Goal: Transaction & Acquisition: Purchase product/service

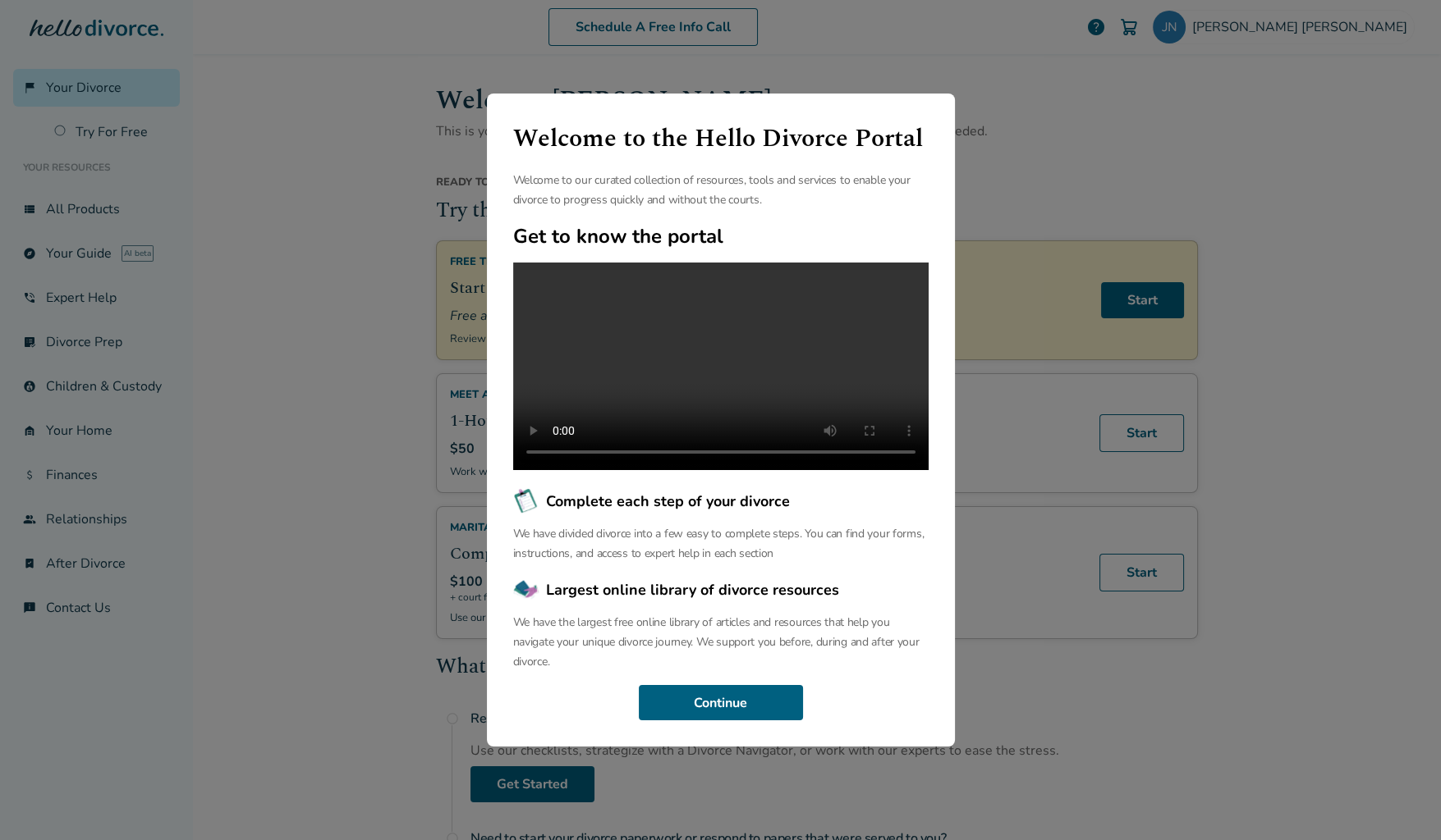
click at [714, 738] on div "Welcome to the Hello Divorce Portal Welcome to our curated collection of resour…" at bounding box center [720, 420] width 468 height 654
click at [712, 718] on button "Continue" at bounding box center [720, 703] width 164 height 36
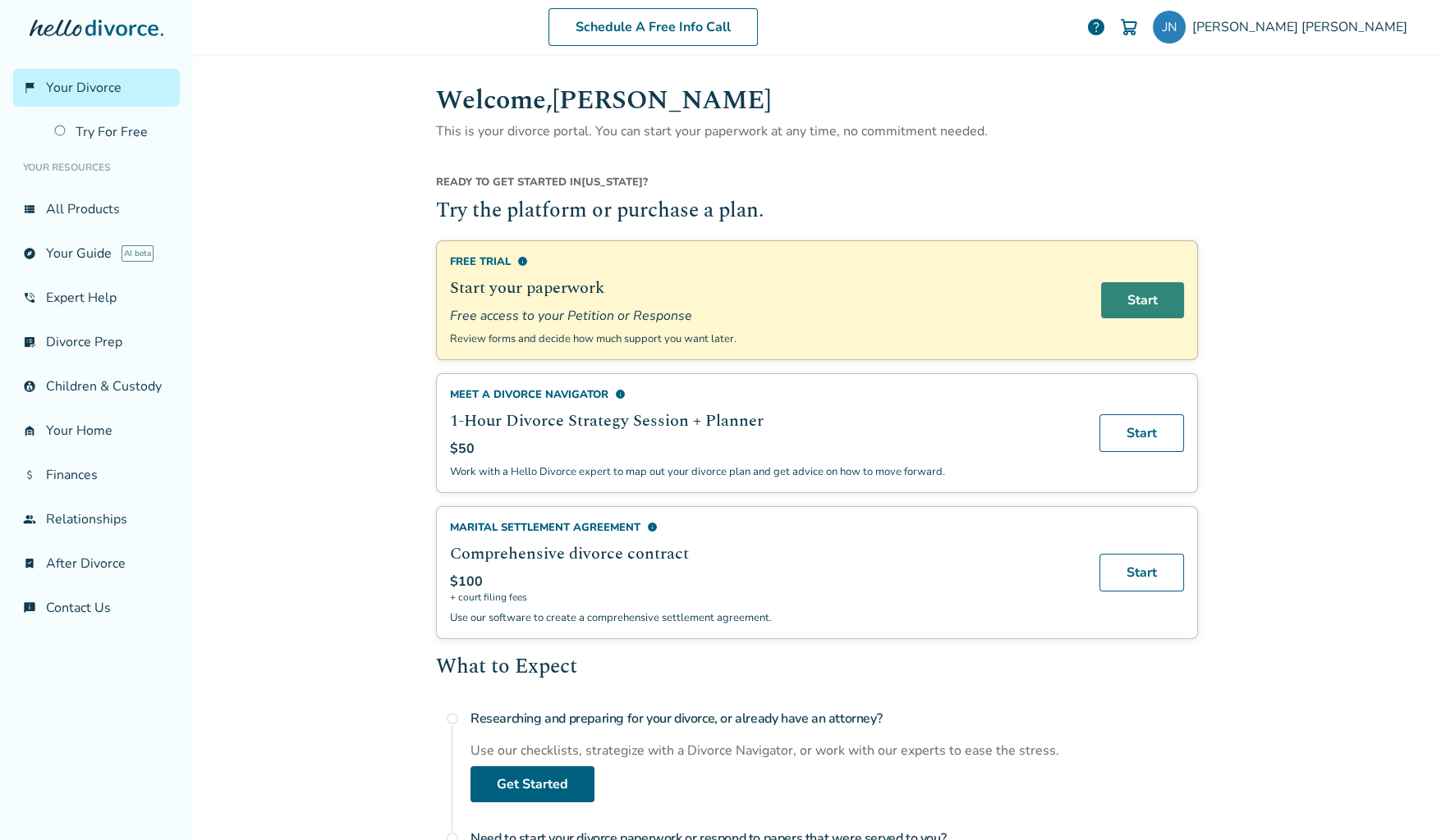
click at [1153, 296] on link "Start" at bounding box center [1143, 300] width 83 height 36
click at [92, 82] on span "Your Divorce" at bounding box center [83, 88] width 76 height 18
click at [1342, 37] on div "Jean Nguyen" at bounding box center [1283, 27] width 262 height 34
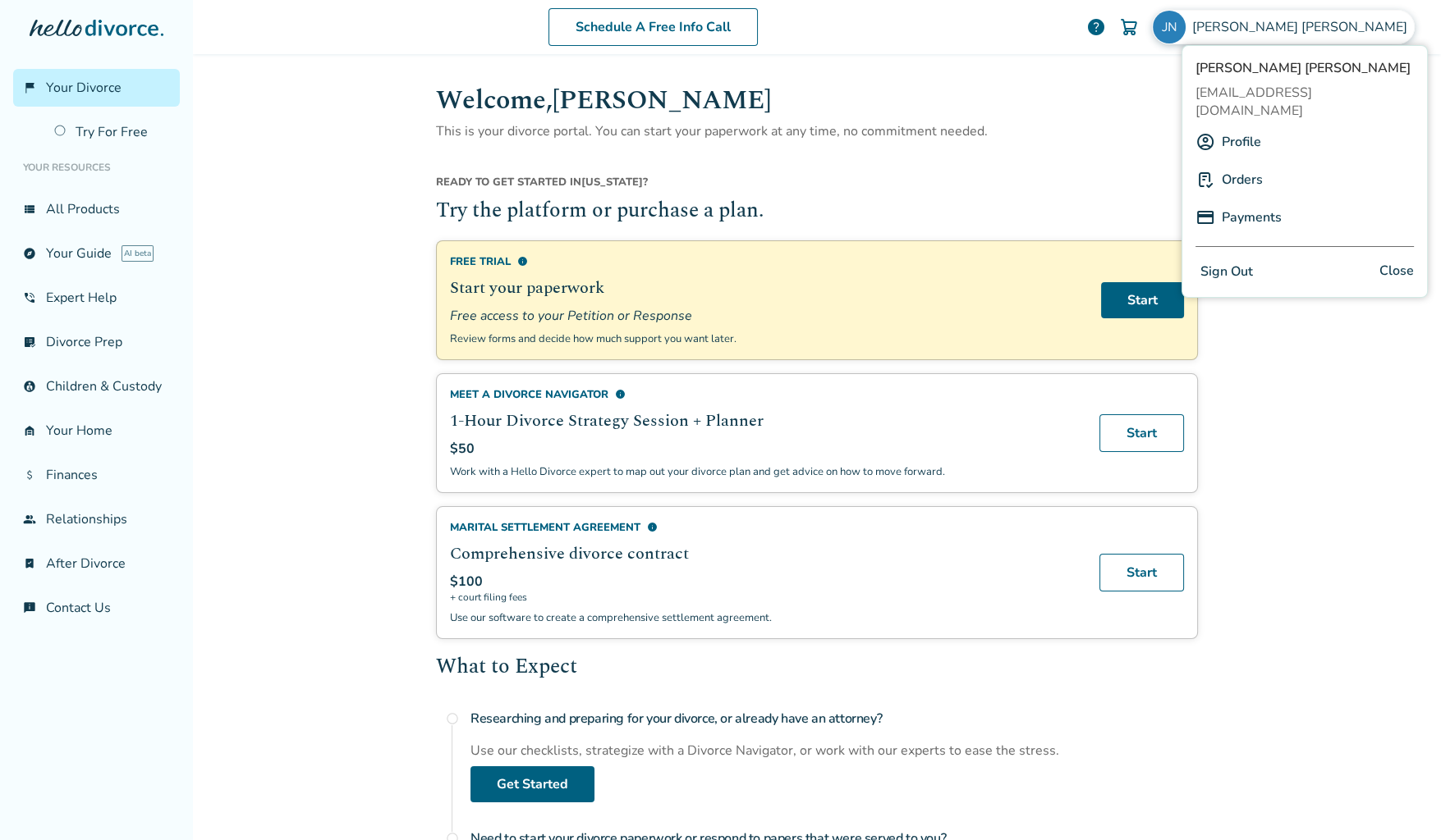
click at [1264, 127] on div "Profile" at bounding box center [1304, 142] width 218 height 31
click at [1249, 127] on link "Profile" at bounding box center [1241, 142] width 39 height 31
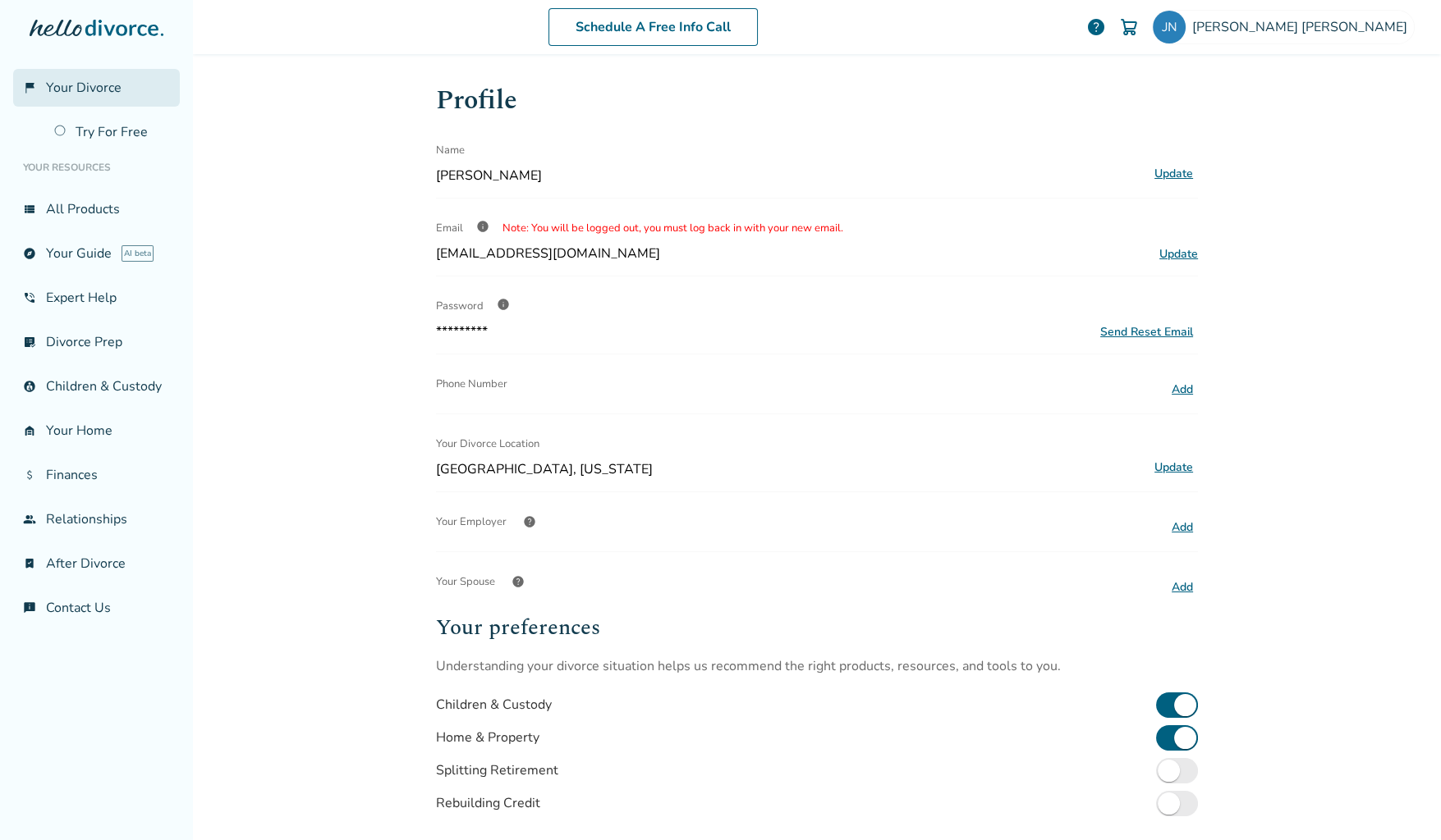
click at [91, 96] on span "Your Divorce" at bounding box center [83, 88] width 76 height 18
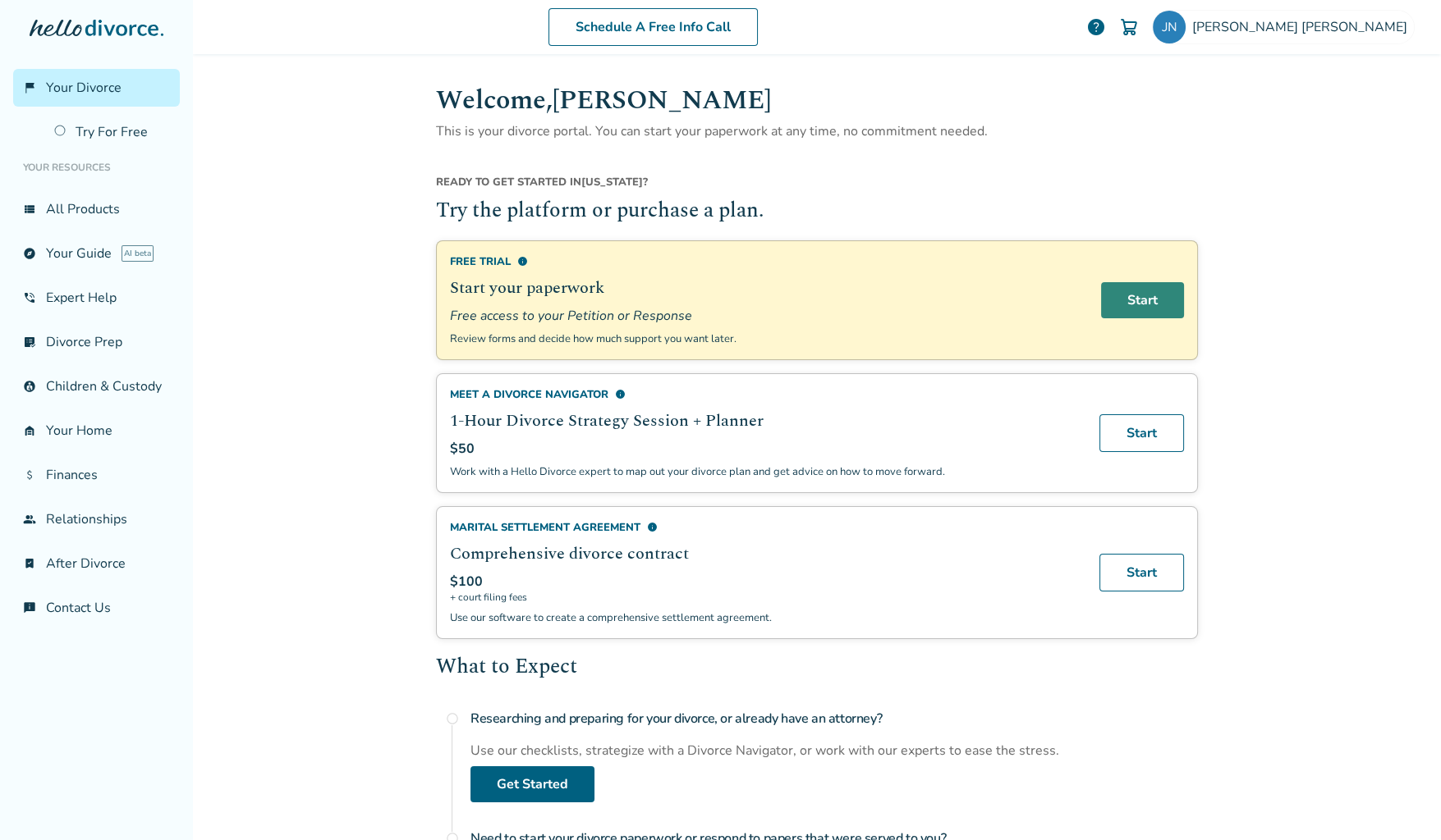
click at [1137, 312] on link "Start" at bounding box center [1143, 300] width 83 height 36
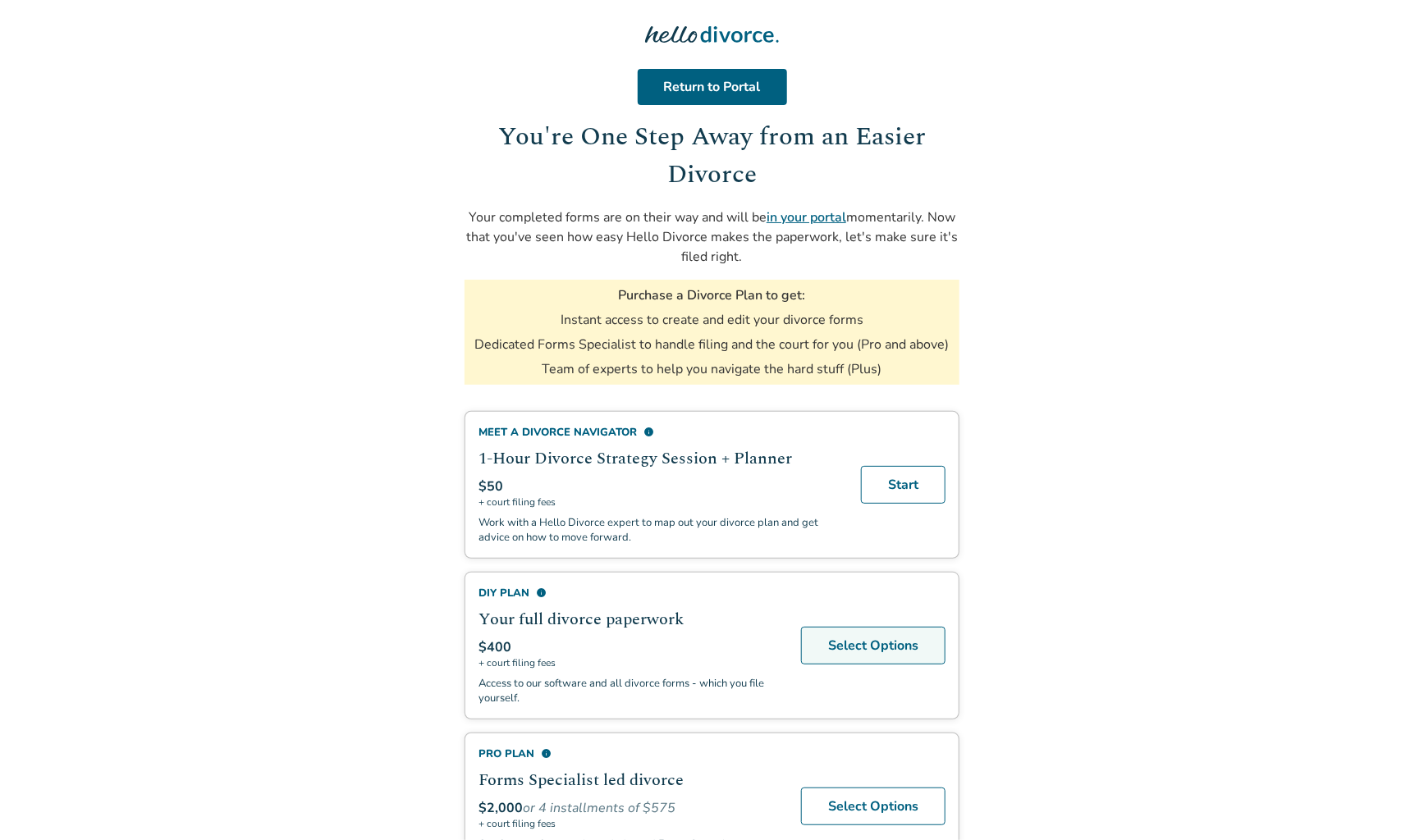
click at [858, 643] on link "Select Options" at bounding box center [873, 645] width 144 height 37
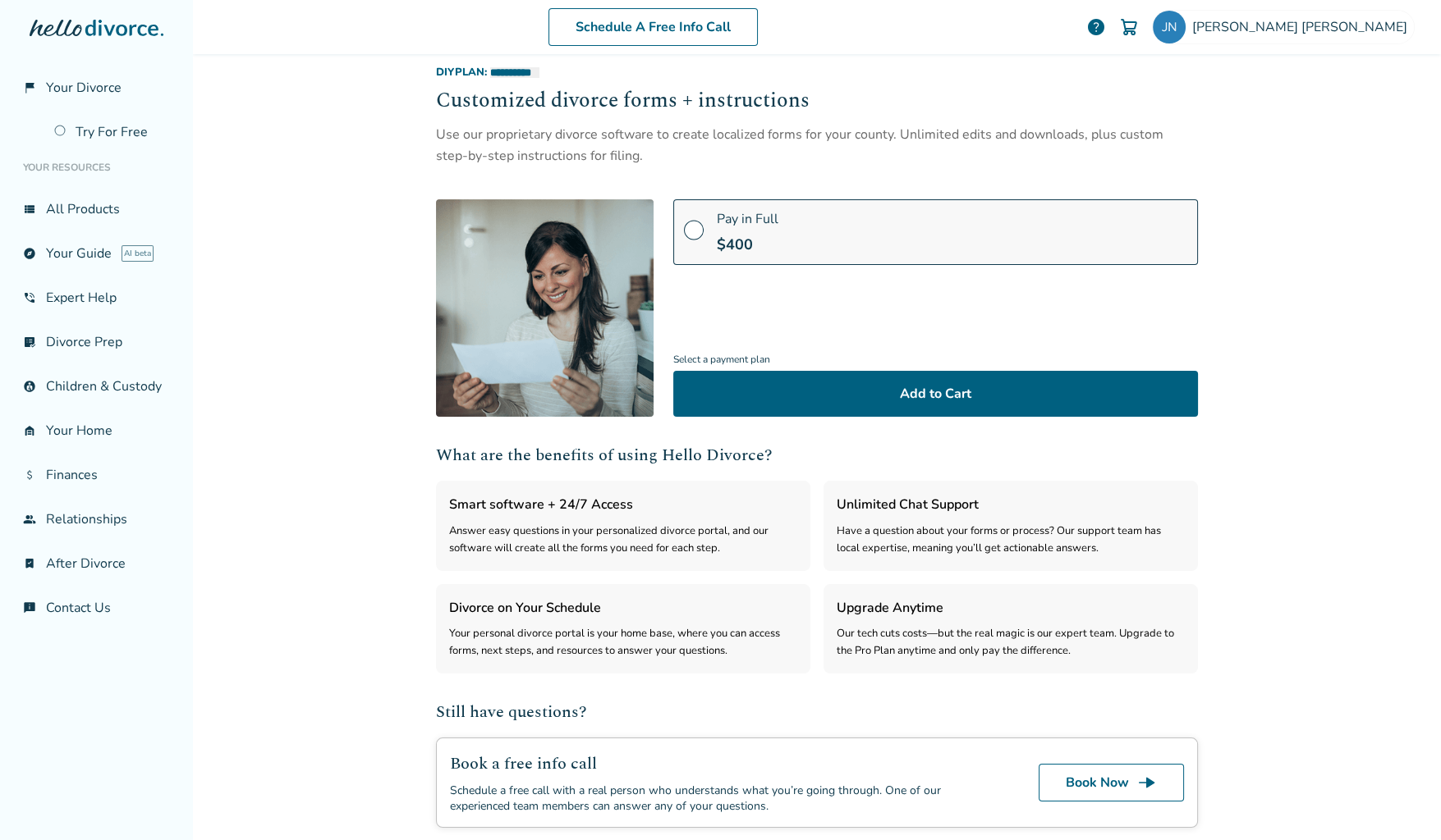
scroll to position [55, 0]
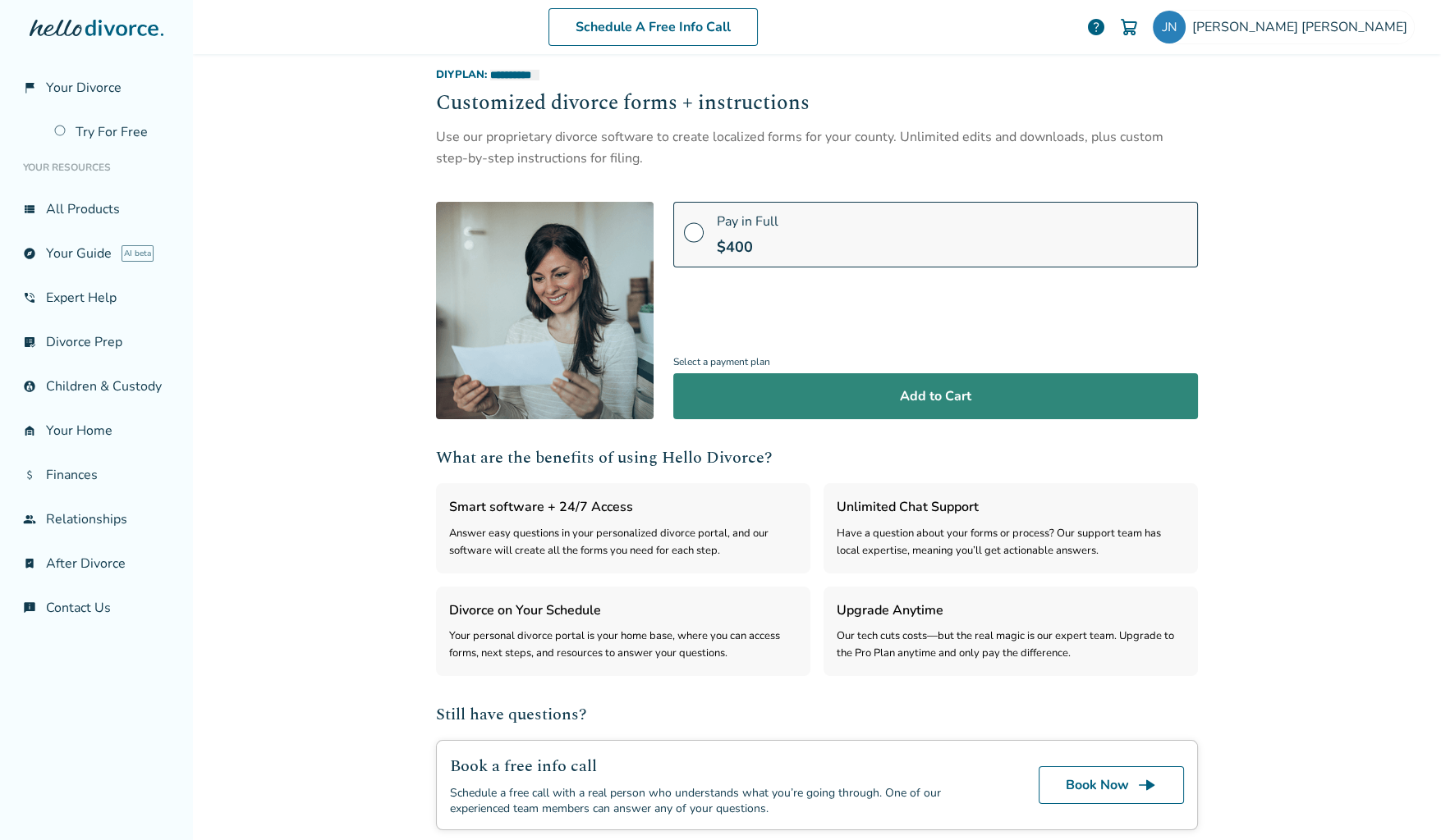
click at [952, 392] on button "Add to Cart" at bounding box center [935, 395] width 525 height 46
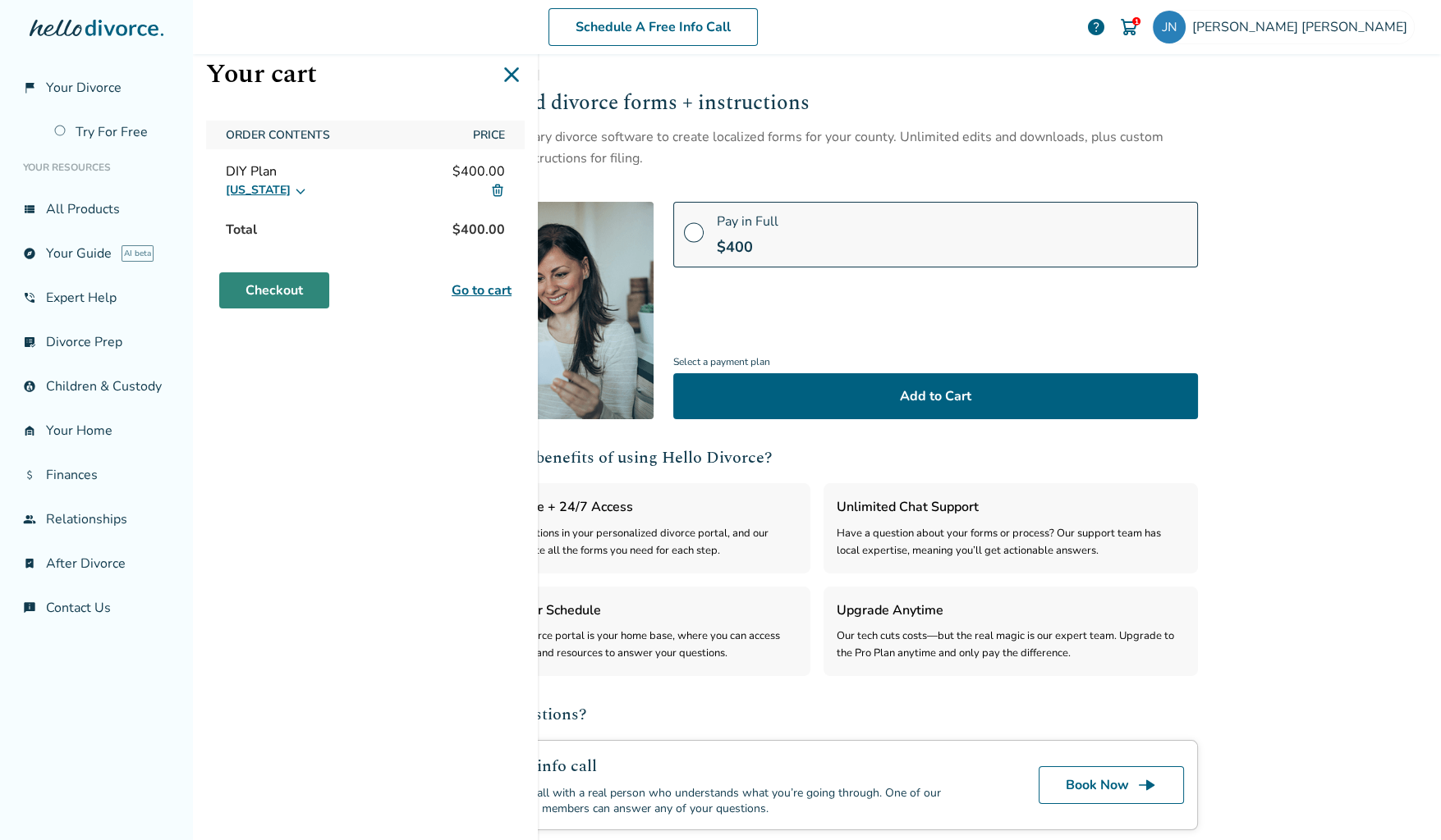
click at [276, 280] on link "Checkout" at bounding box center [274, 290] width 110 height 36
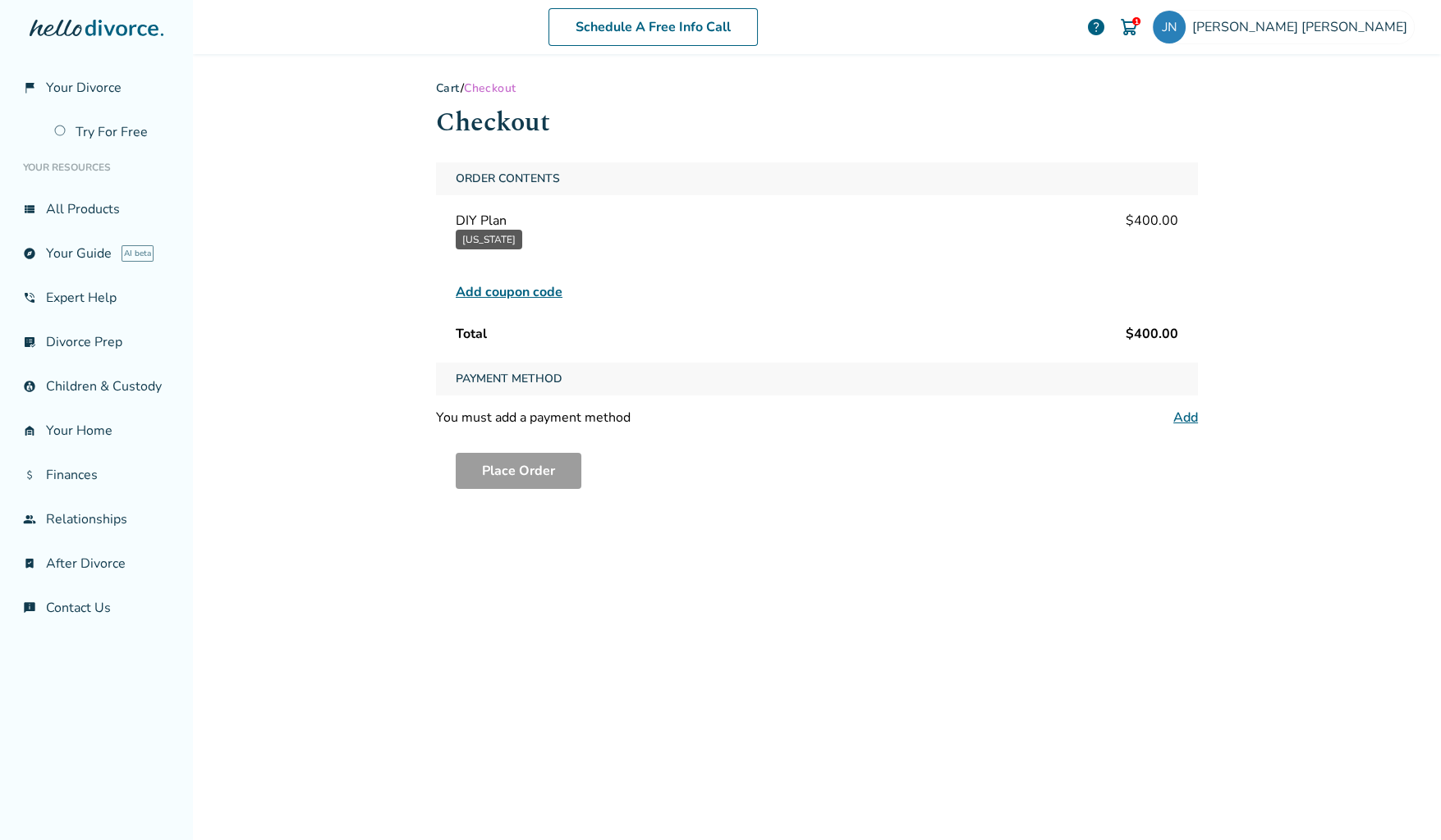
click at [1174, 415] on link "Add" at bounding box center [1185, 418] width 25 height 18
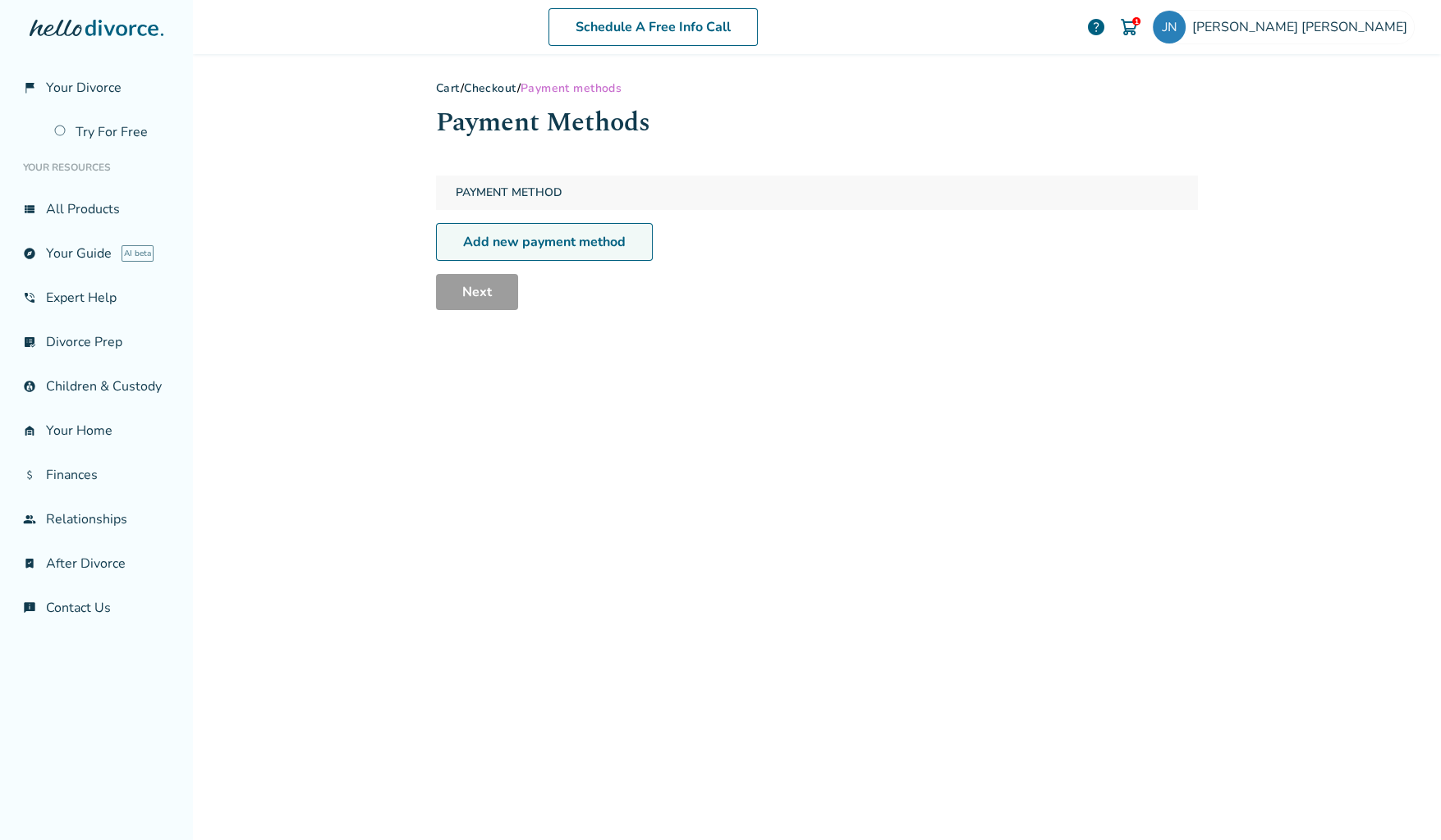
click at [547, 231] on link "Add new payment method" at bounding box center [544, 241] width 217 height 37
select select "**"
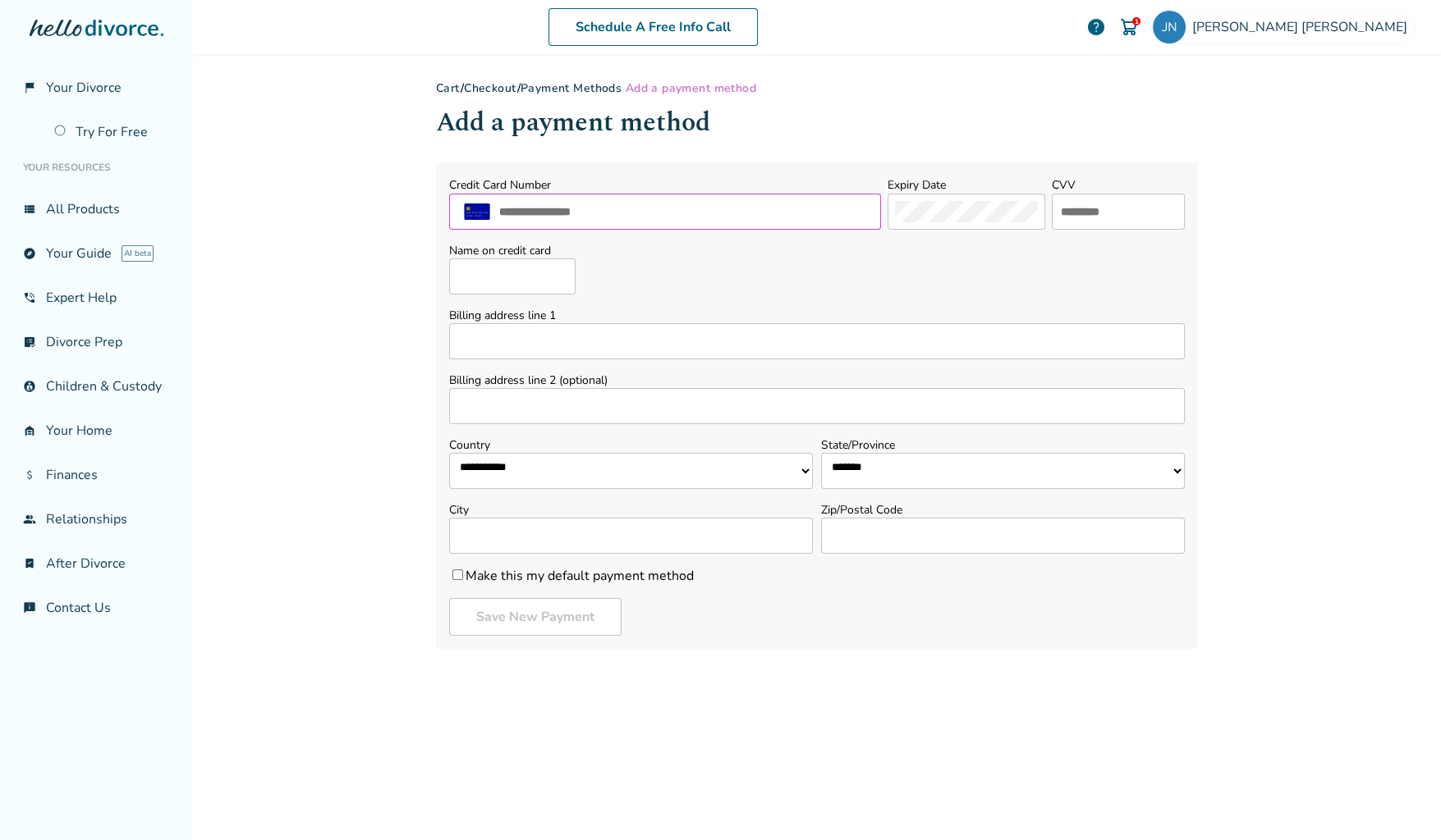
click at [570, 201] on input "text" at bounding box center [685, 211] width 376 height 22
type input "**********"
type input "***"
type input "**********"
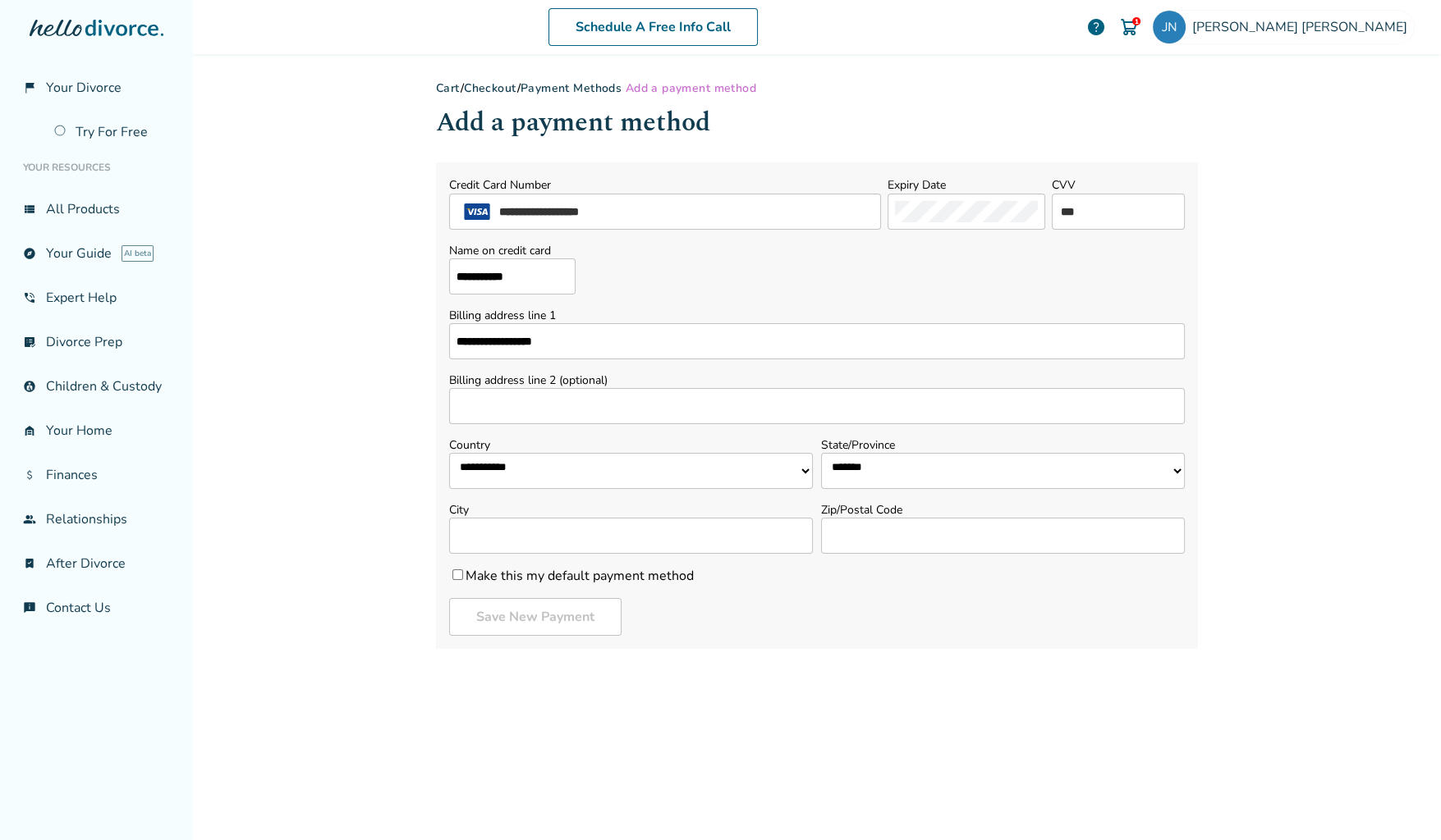
select select "**"
type input "********"
type input "*****"
click at [552, 622] on button "Save New Payment" at bounding box center [535, 616] width 172 height 37
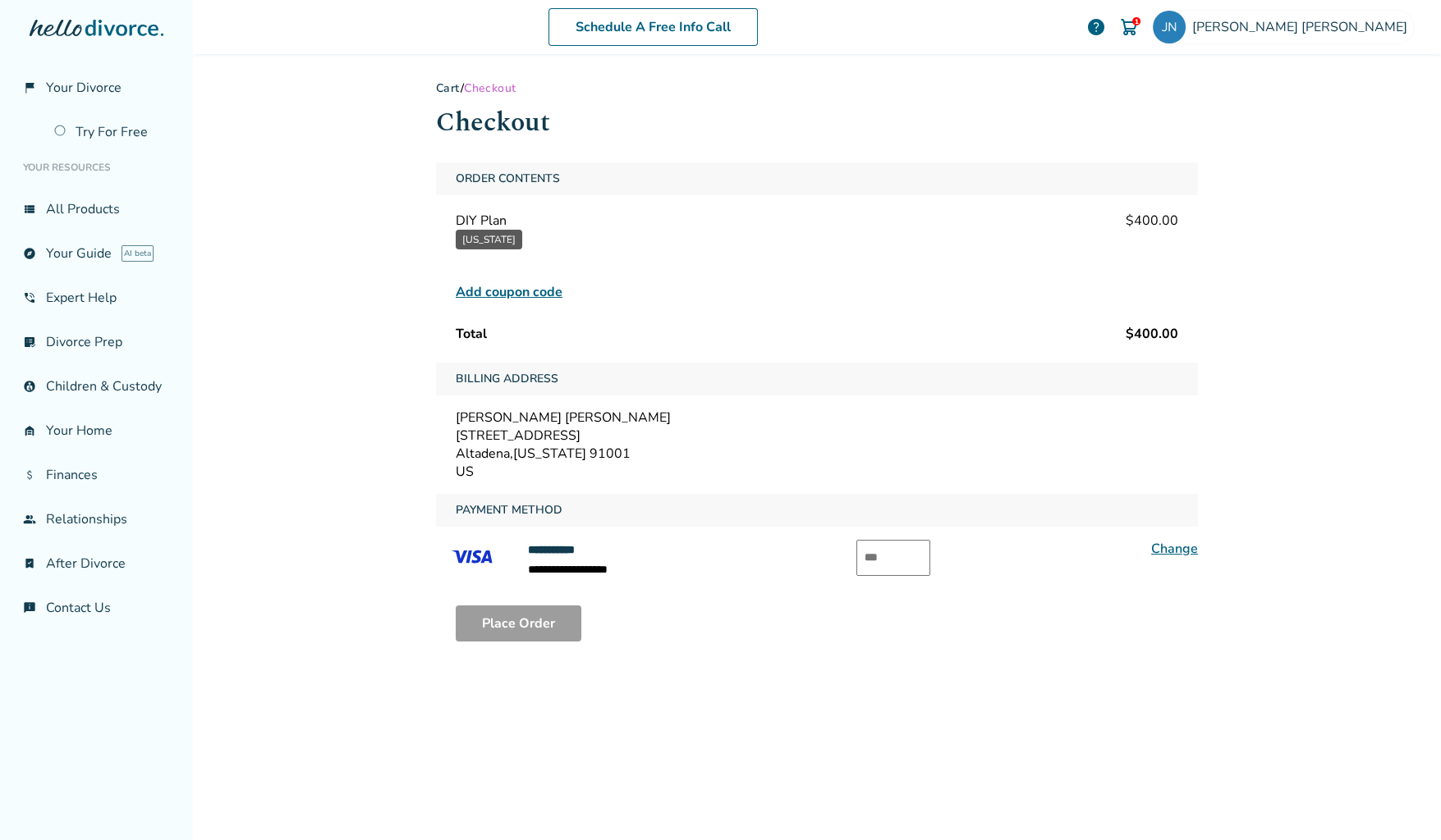
click at [887, 549] on input "text" at bounding box center [893, 558] width 74 height 36
type input "***"
click at [538, 617] on button "Place Order" at bounding box center [518, 623] width 126 height 36
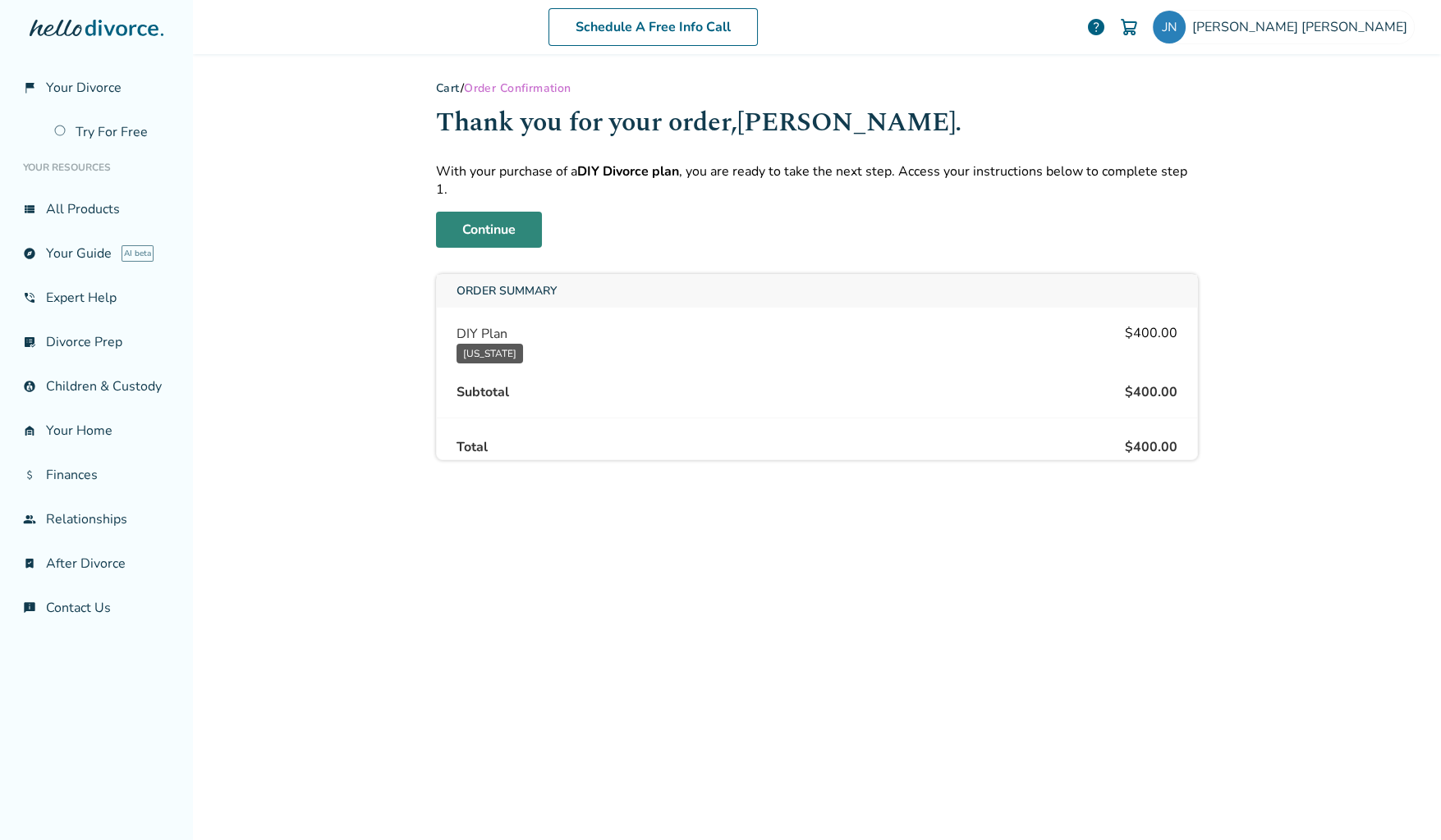
click at [506, 211] on link "Continue" at bounding box center [488, 229] width 106 height 36
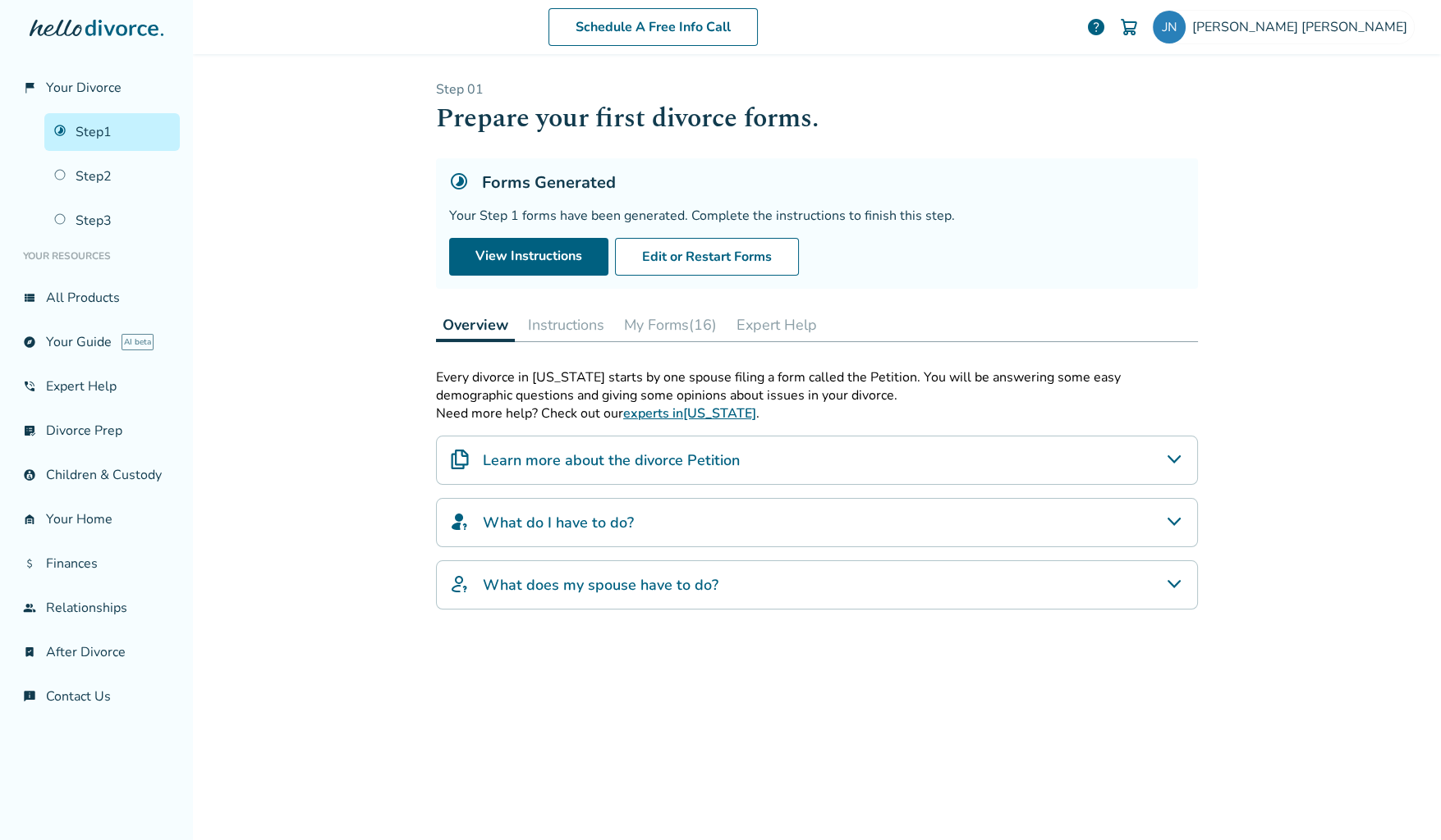
click at [551, 322] on button "Instructions" at bounding box center [566, 325] width 89 height 32
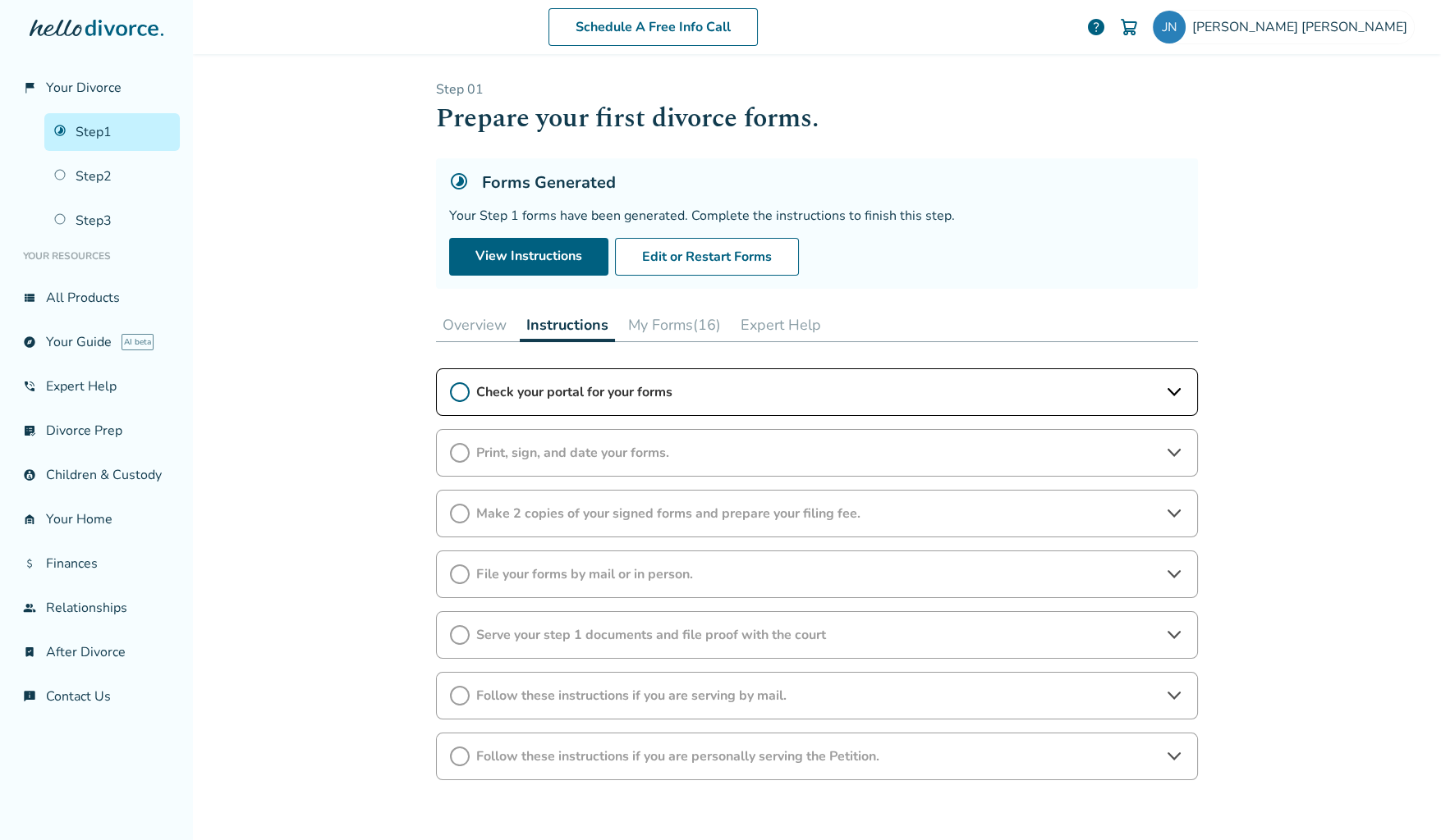
click at [533, 395] on span "Check your portal for your forms" at bounding box center [817, 392] width 681 height 18
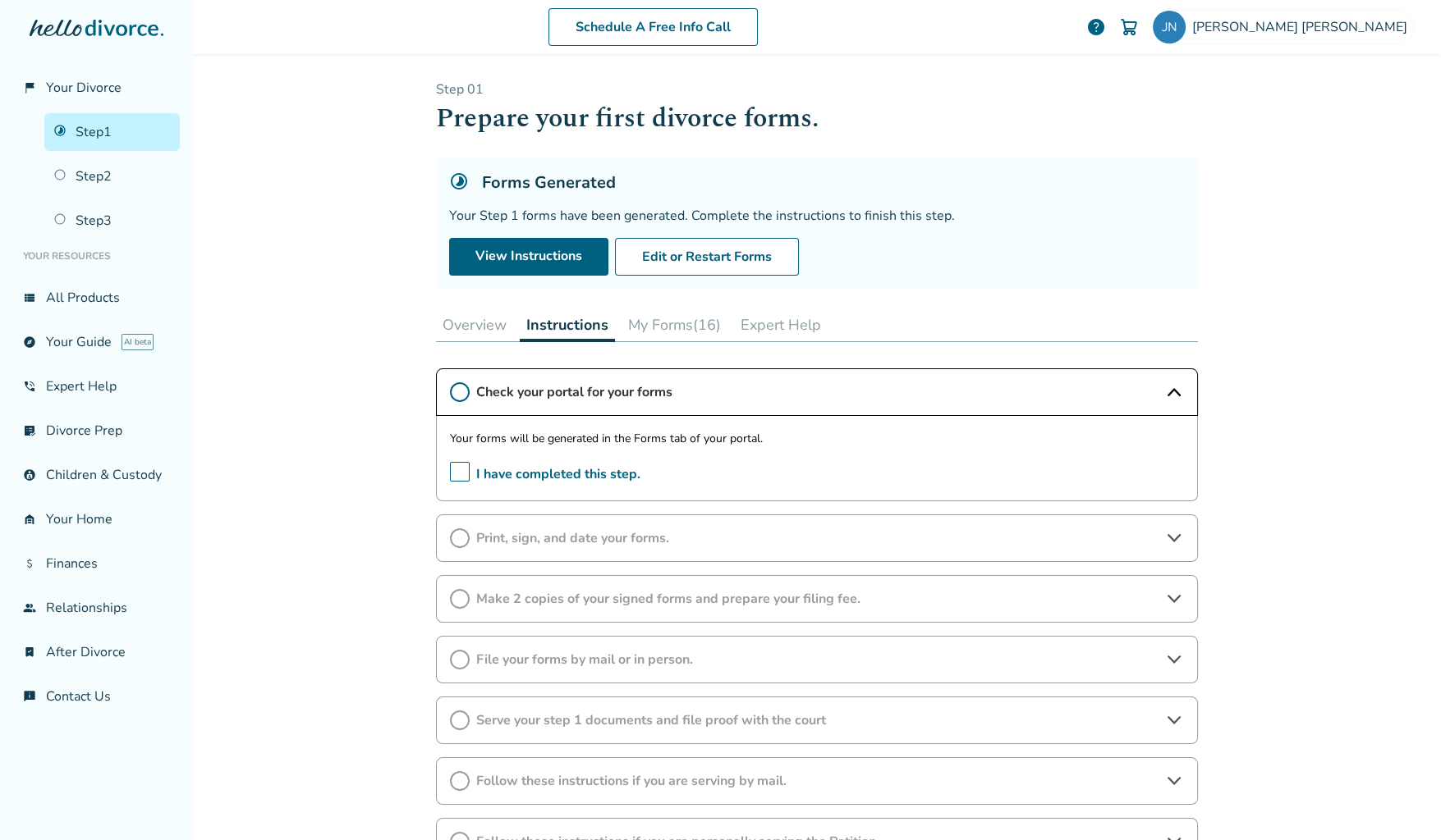
click at [450, 475] on span "I have completed this step." at bounding box center [545, 475] width 191 height 26
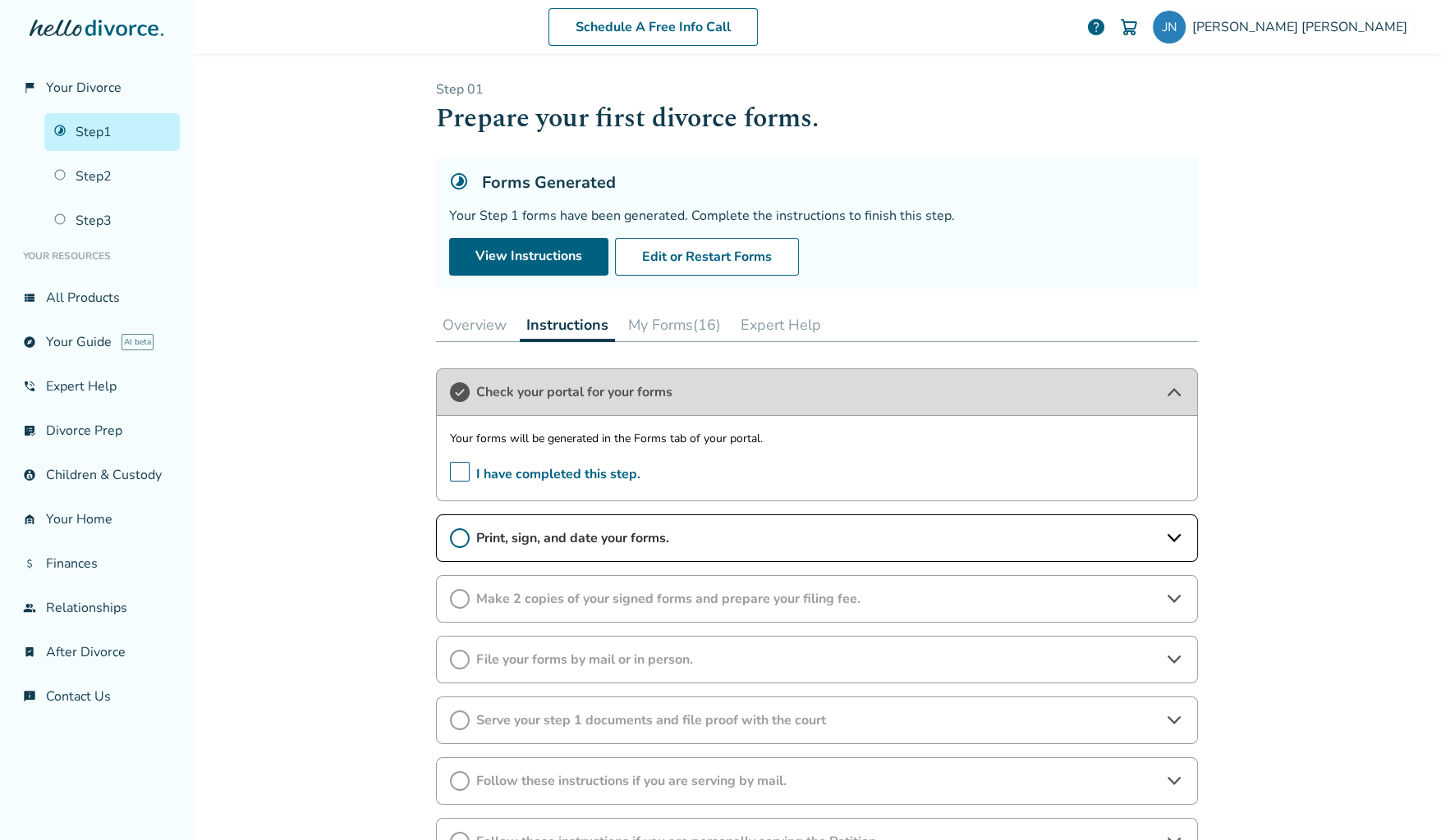
click at [455, 533] on icon at bounding box center [460, 539] width 20 height 20
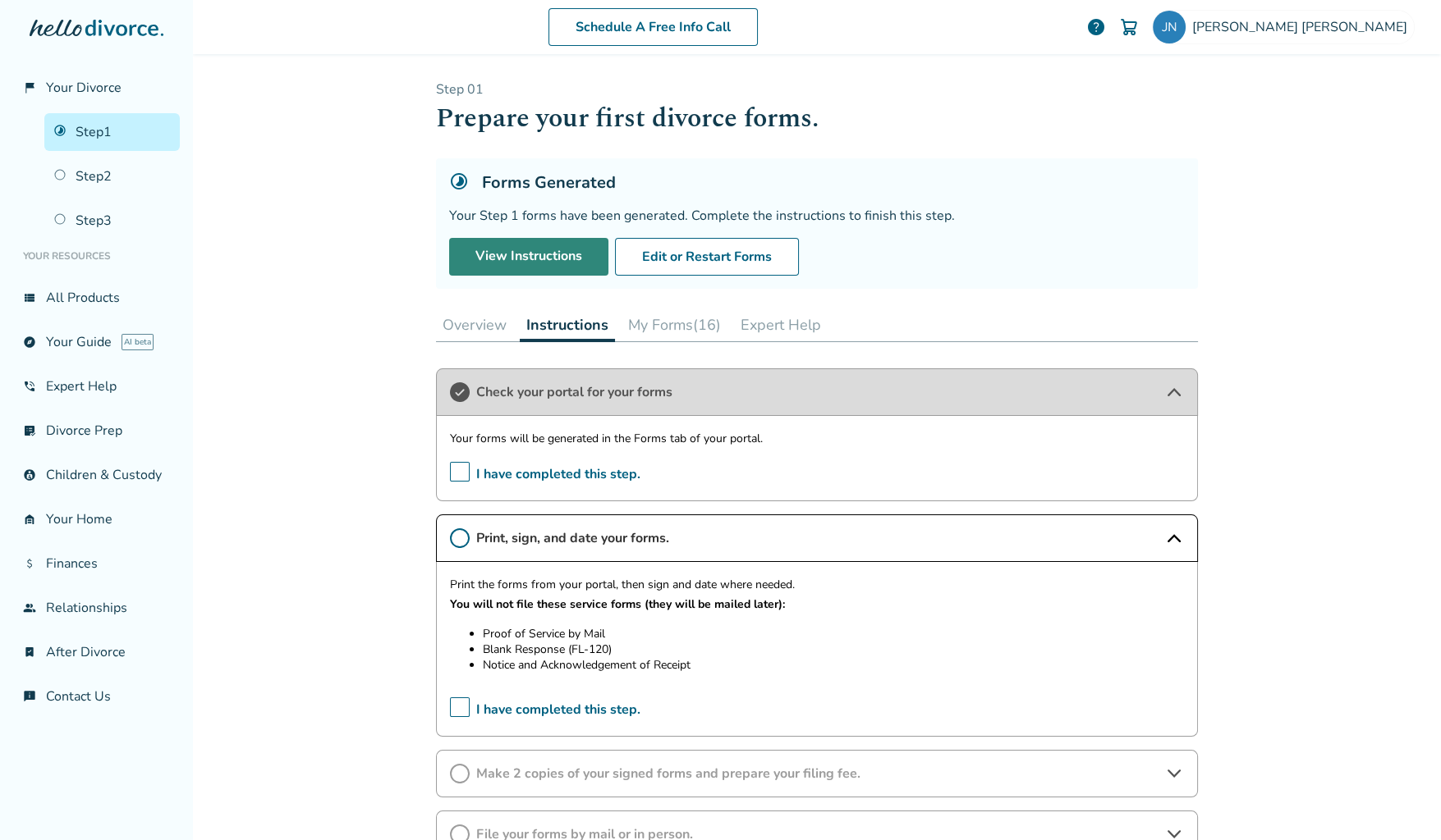
click at [544, 261] on link "View Instructions" at bounding box center [528, 256] width 159 height 37
click at [643, 328] on button "My Forms (16)" at bounding box center [674, 325] width 106 height 32
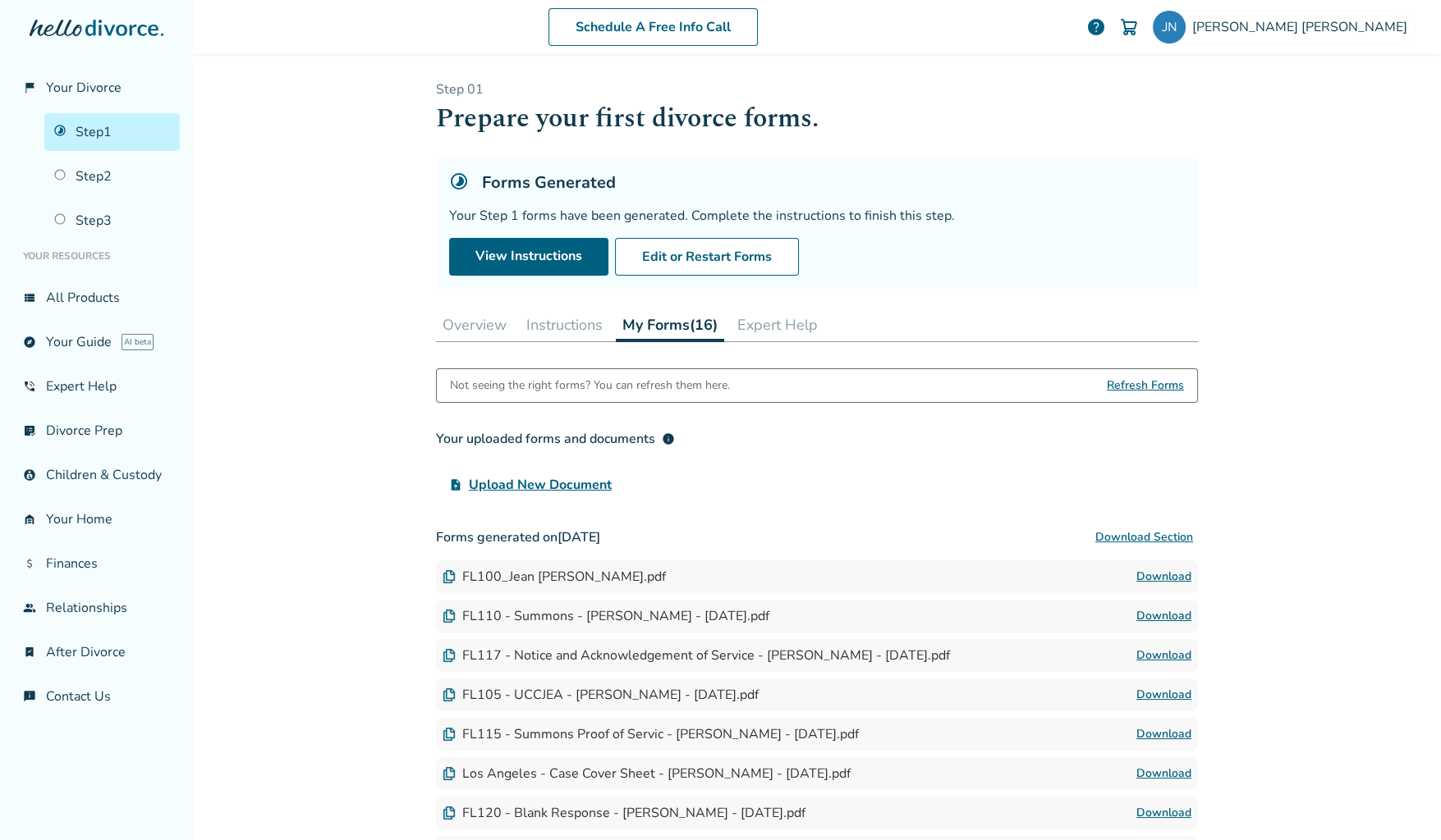
click at [568, 472] on label "upload_file Upload New Document" at bounding box center [530, 485] width 189 height 32
click at [0, 0] on input "upload_file Upload New Document" at bounding box center [0, 0] width 0 height 0
click at [1157, 535] on button "Download Section" at bounding box center [1144, 537] width 107 height 32
click at [1141, 572] on link "Download" at bounding box center [1164, 577] width 55 height 20
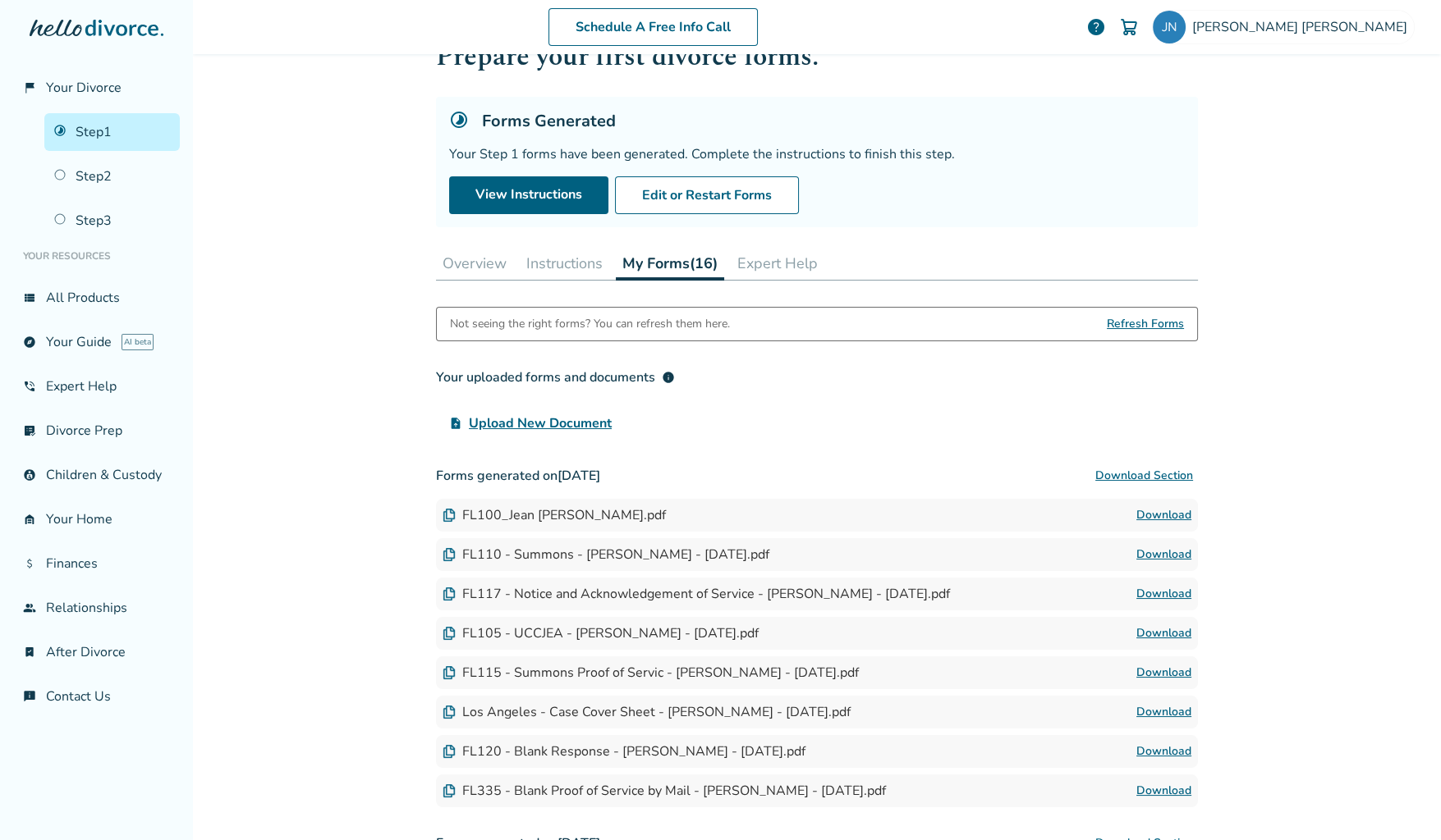
scroll to position [63, 0]
click at [1101, 471] on button "Download Section" at bounding box center [1144, 474] width 107 height 32
click at [544, 263] on button "Instructions" at bounding box center [564, 261] width 89 height 32
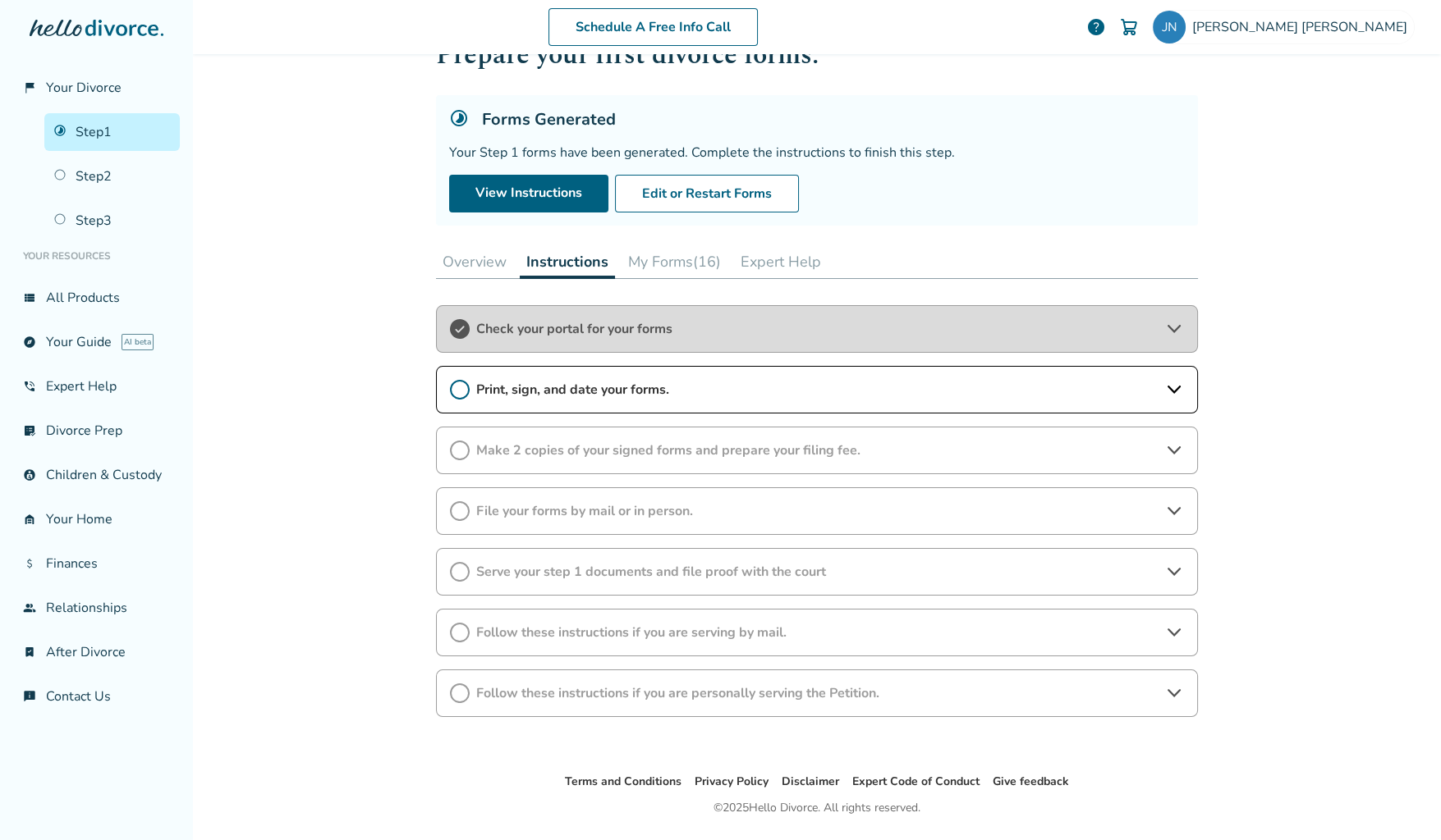
click at [436, 389] on div "Print, sign, and date your forms." at bounding box center [816, 390] width 762 height 47
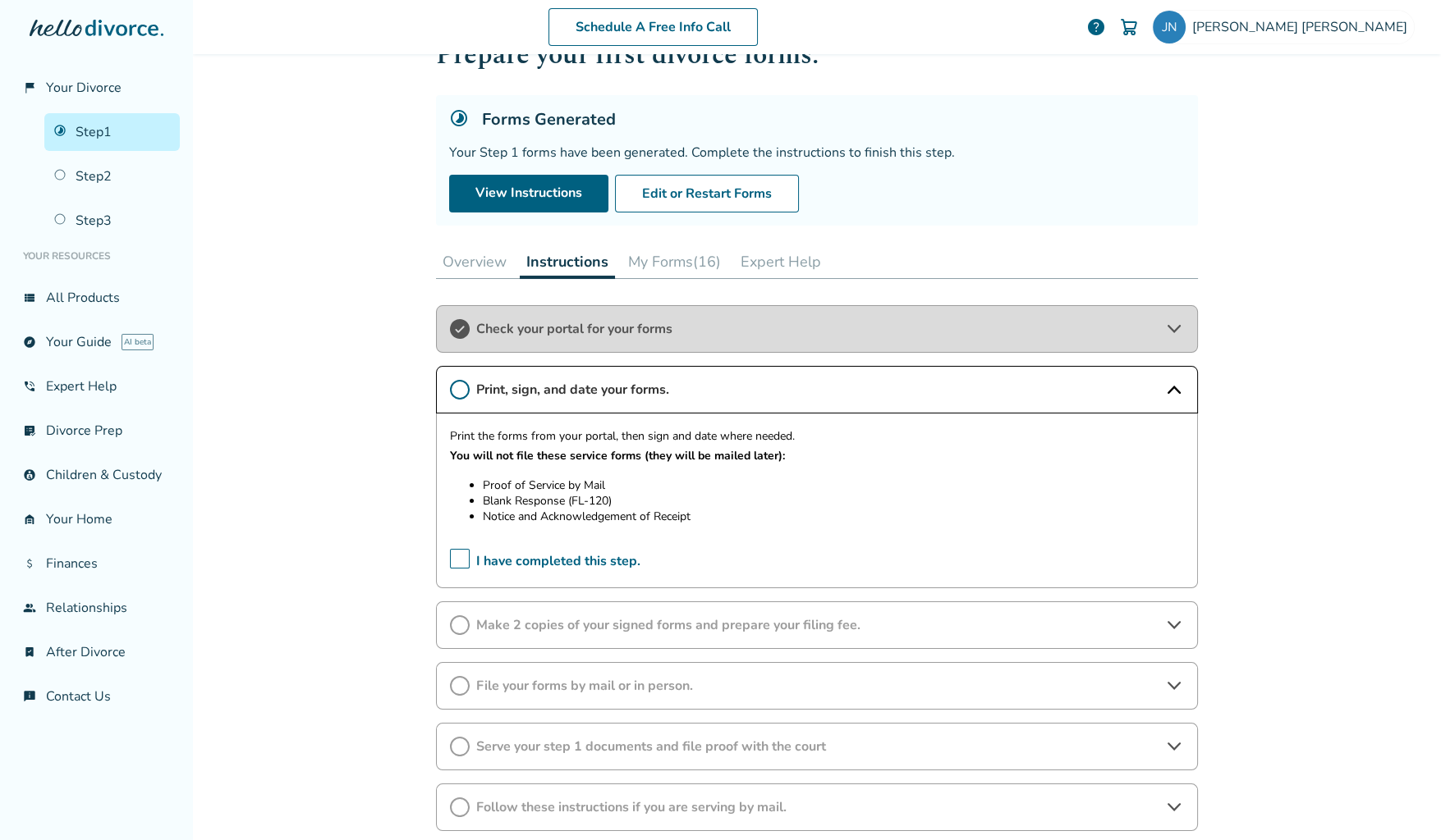
click at [451, 395] on icon at bounding box center [460, 390] width 20 height 20
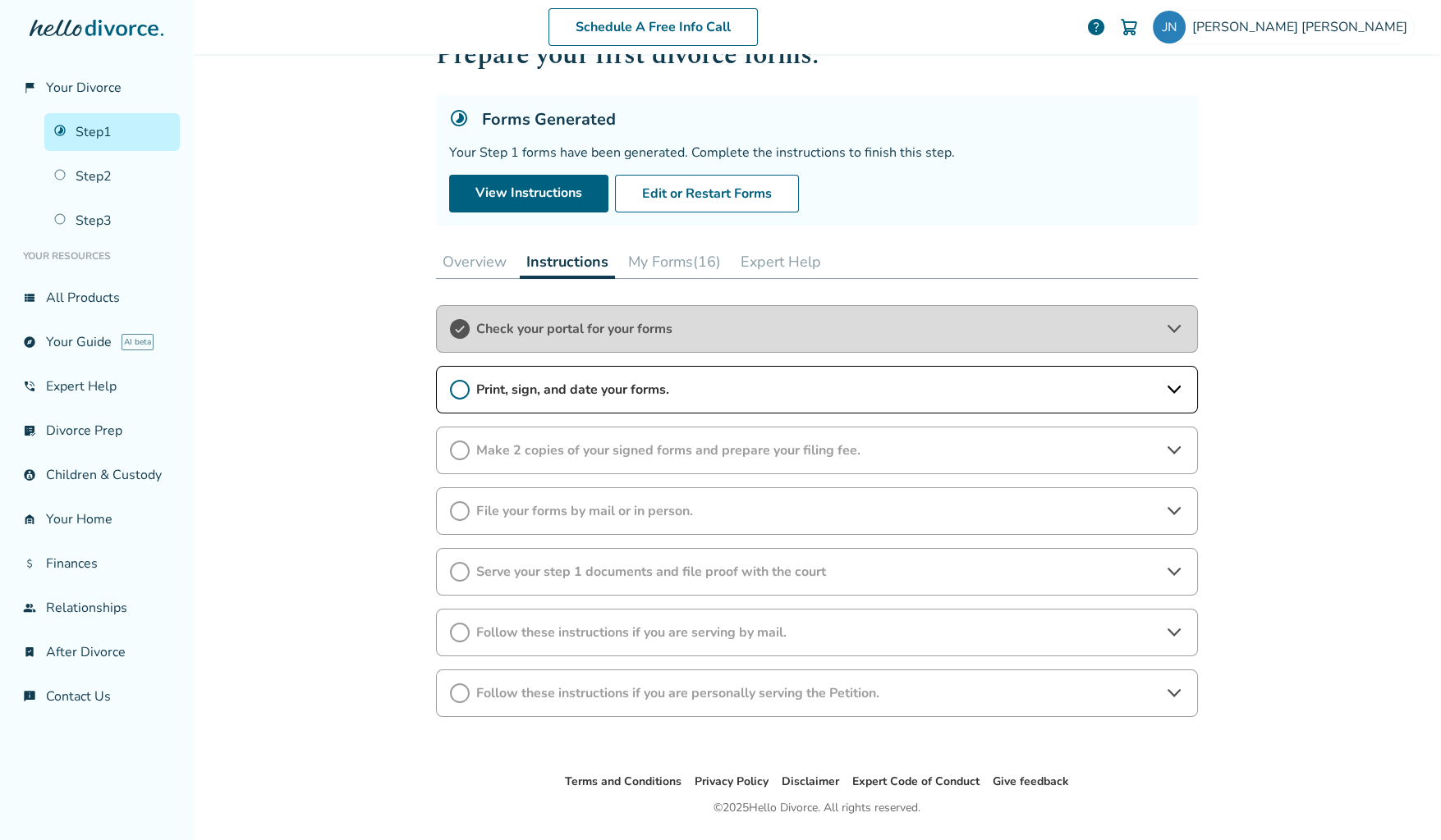
click at [1169, 380] on icon at bounding box center [1174, 390] width 20 height 20
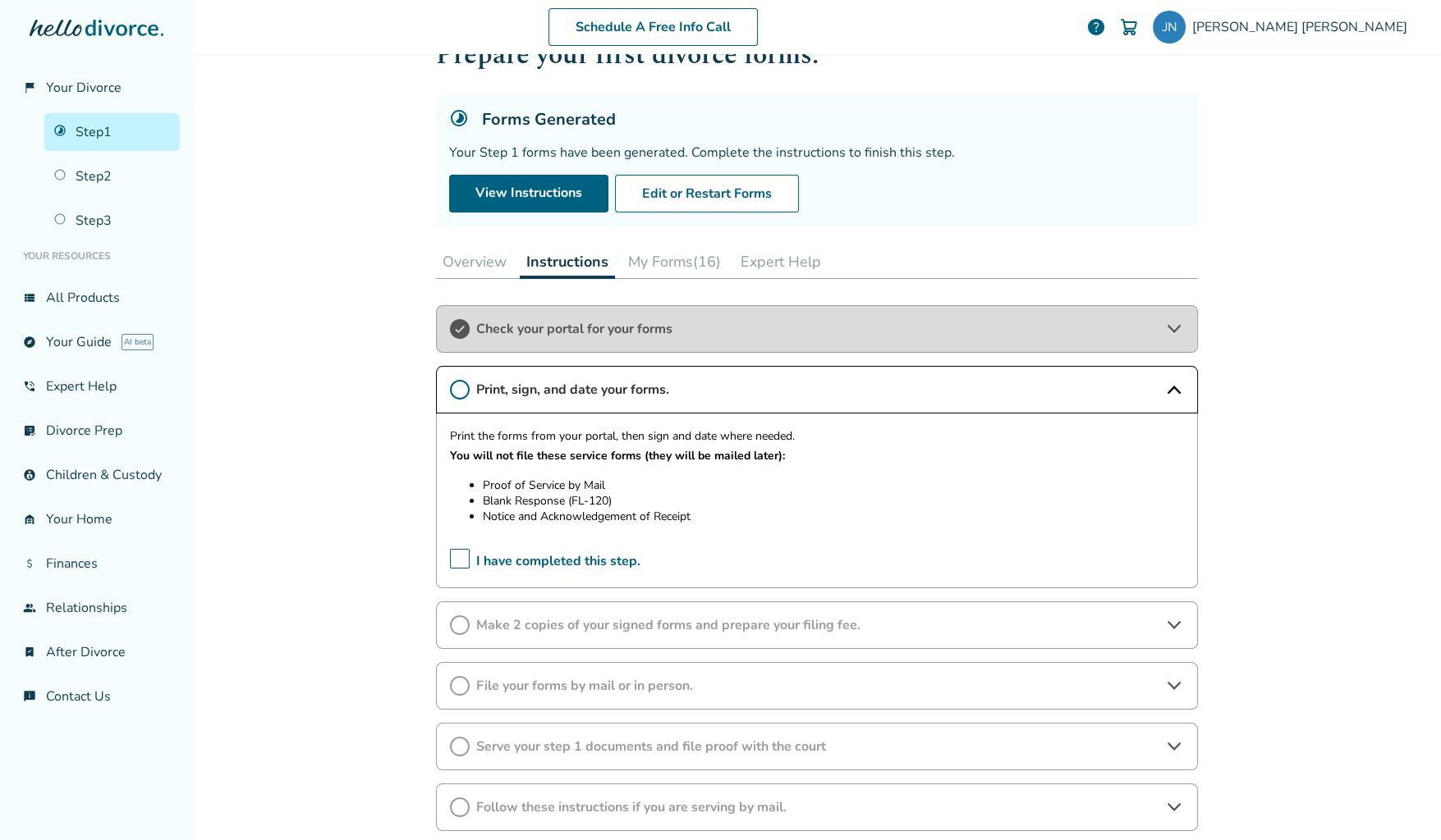
click at [619, 617] on span "Make 2 copies of your signed forms and prepare your filing fee." at bounding box center [817, 625] width 681 height 18
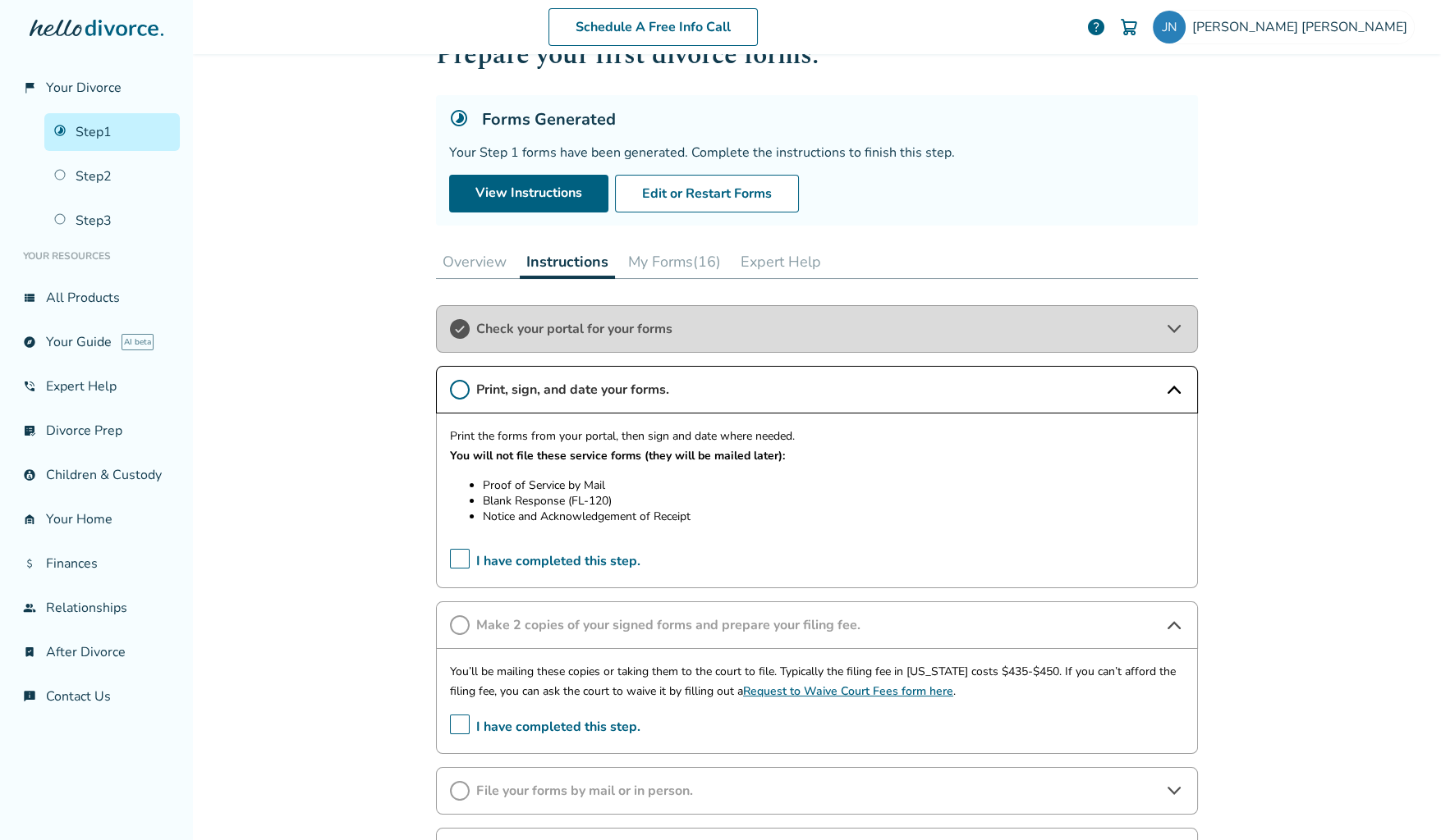
click at [601, 787] on span "File your forms by mail or in person." at bounding box center [817, 791] width 681 height 18
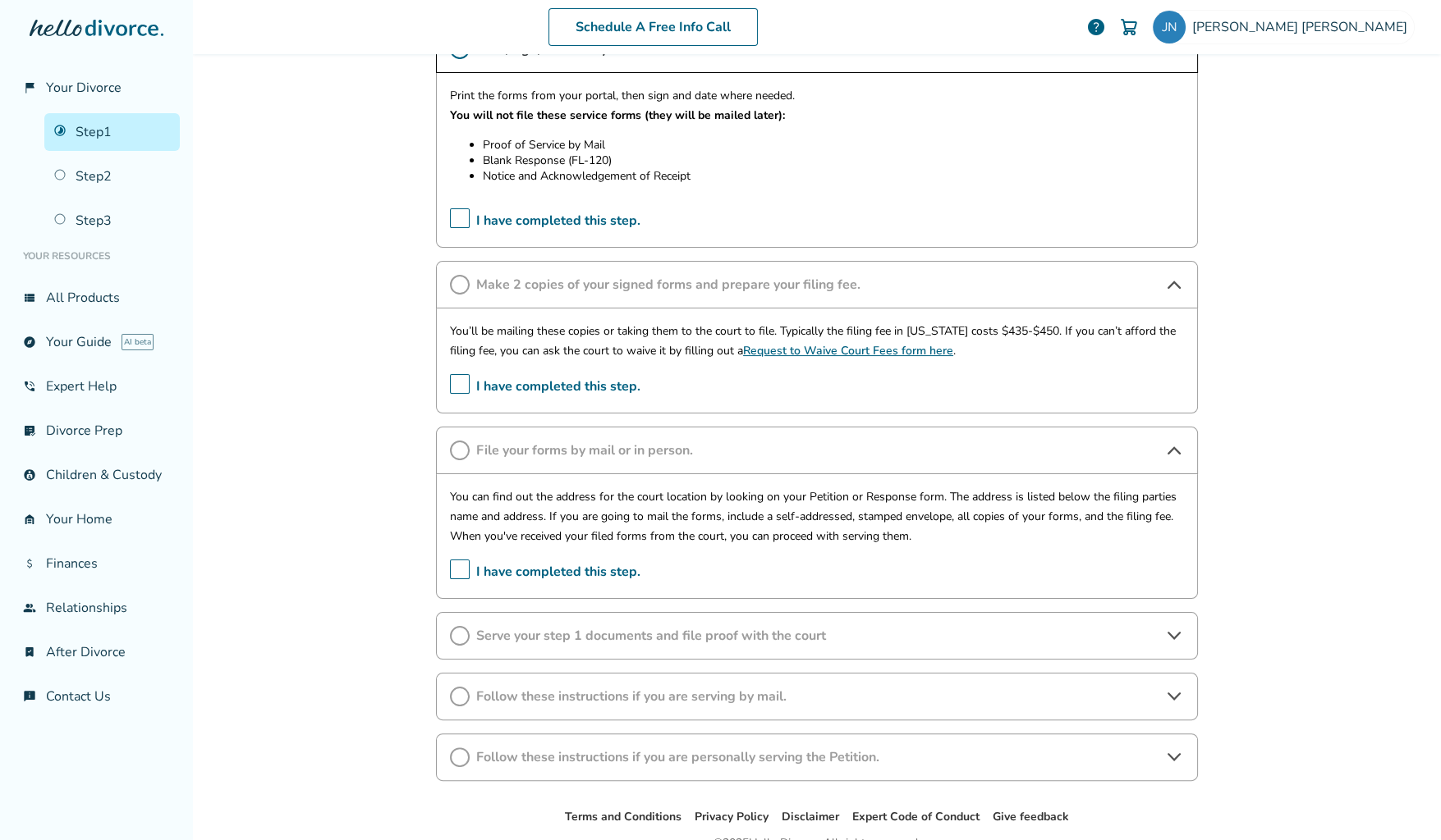
scroll to position [481, 0]
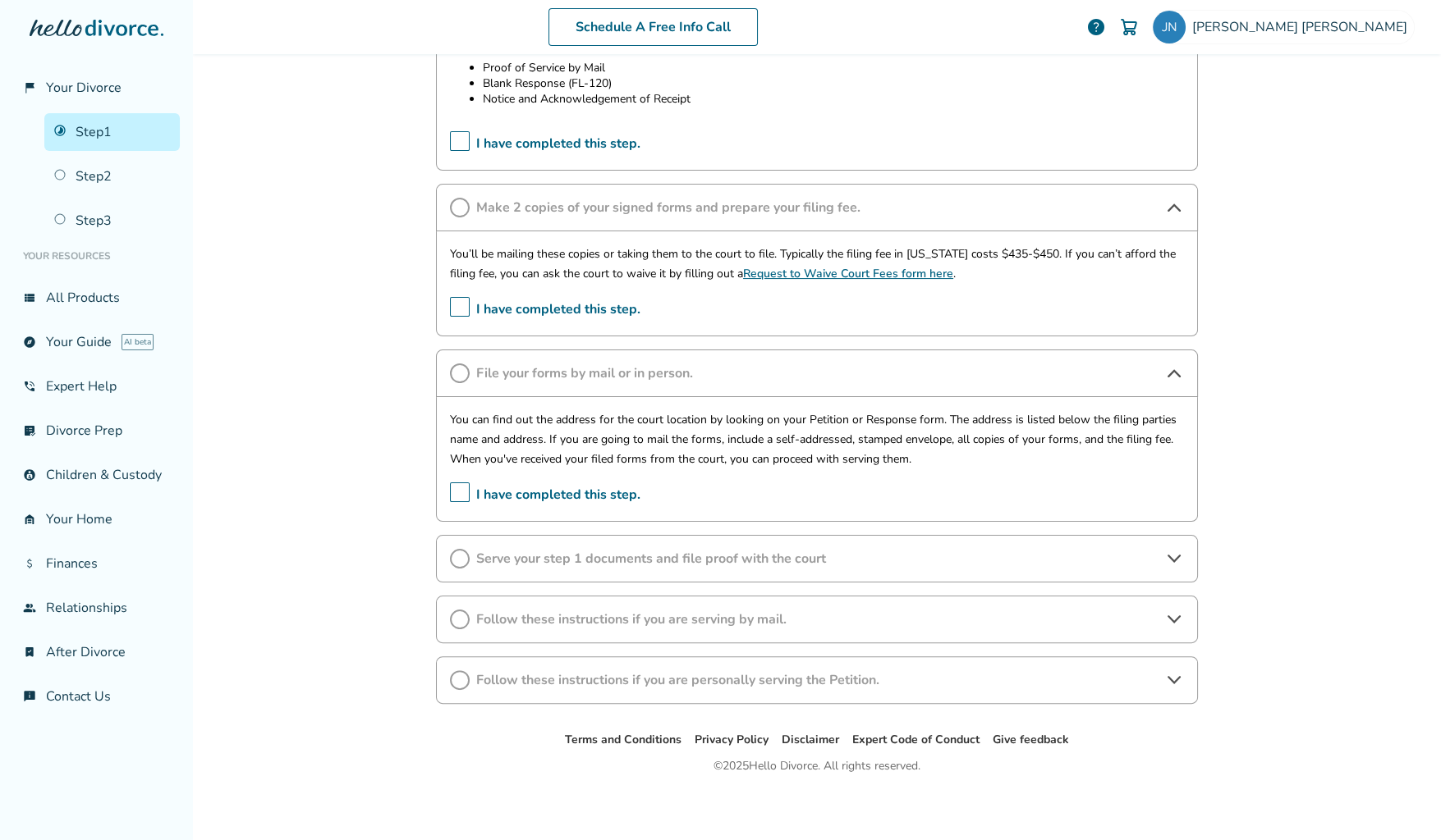
click at [720, 555] on span "Serve your step 1 documents and file proof with the court" at bounding box center [817, 559] width 681 height 18
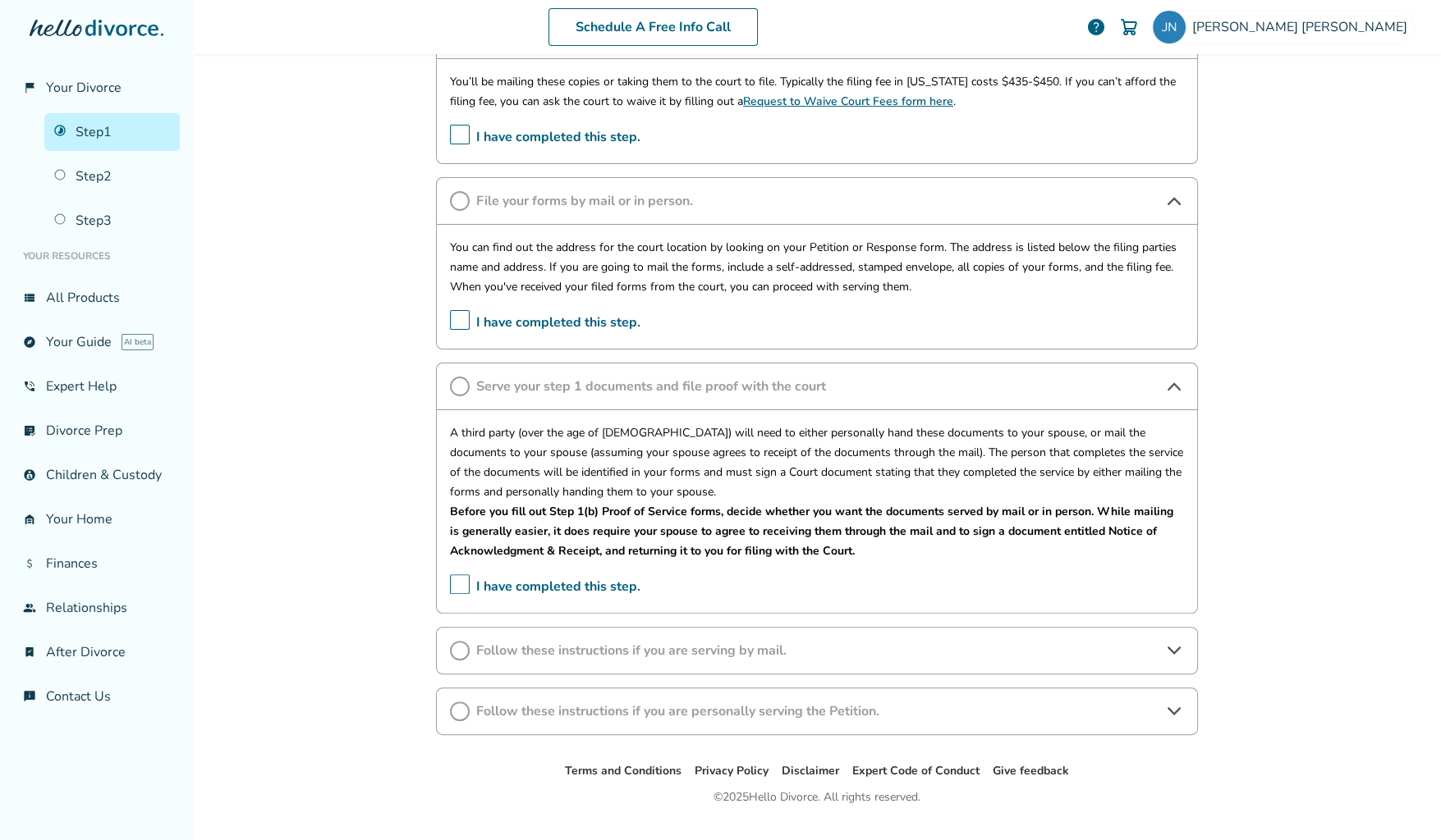
scroll to position [684, 0]
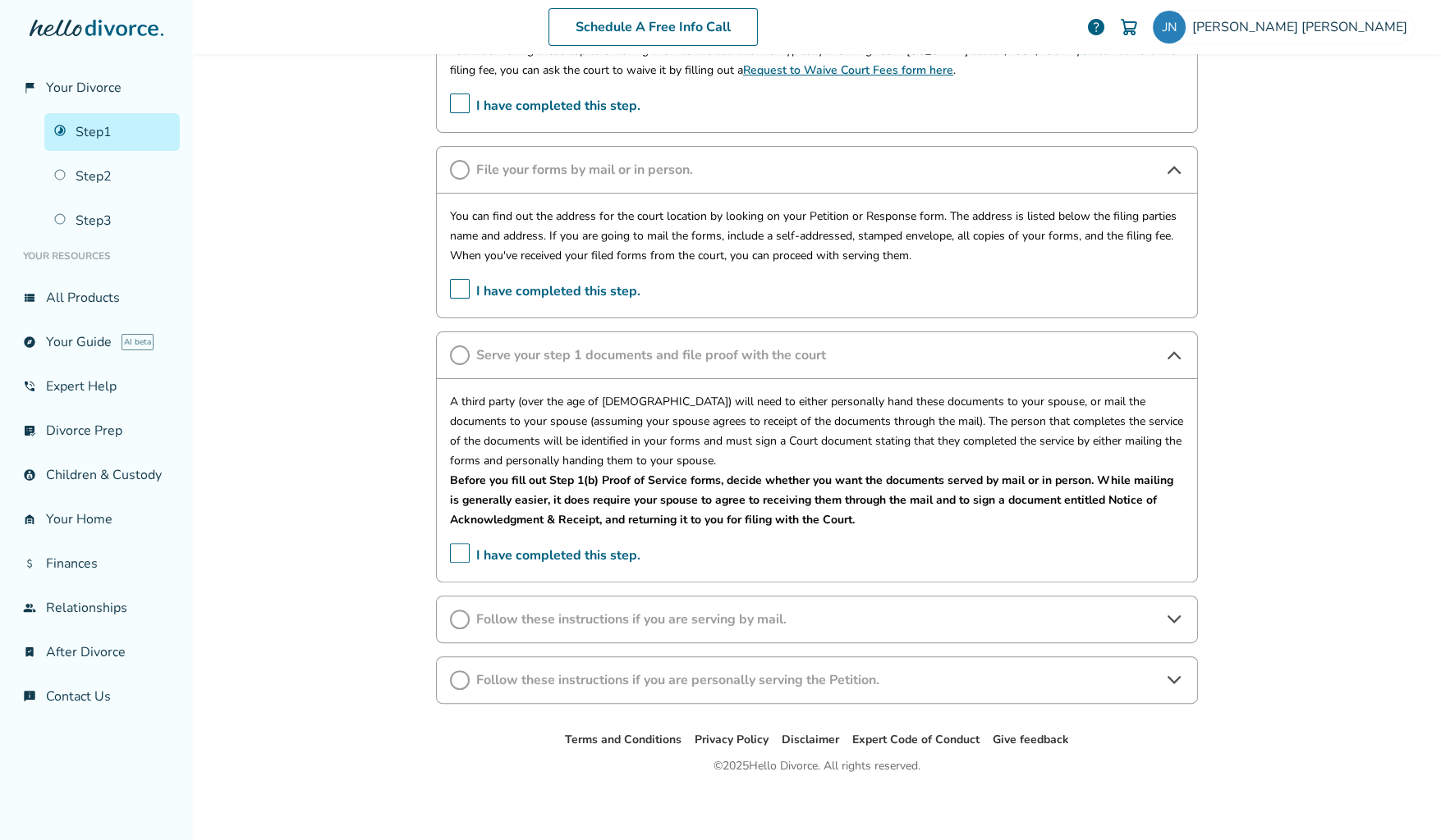
click at [728, 686] on div "Follow these instructions if you are personally serving the Petition." at bounding box center [816, 679] width 762 height 47
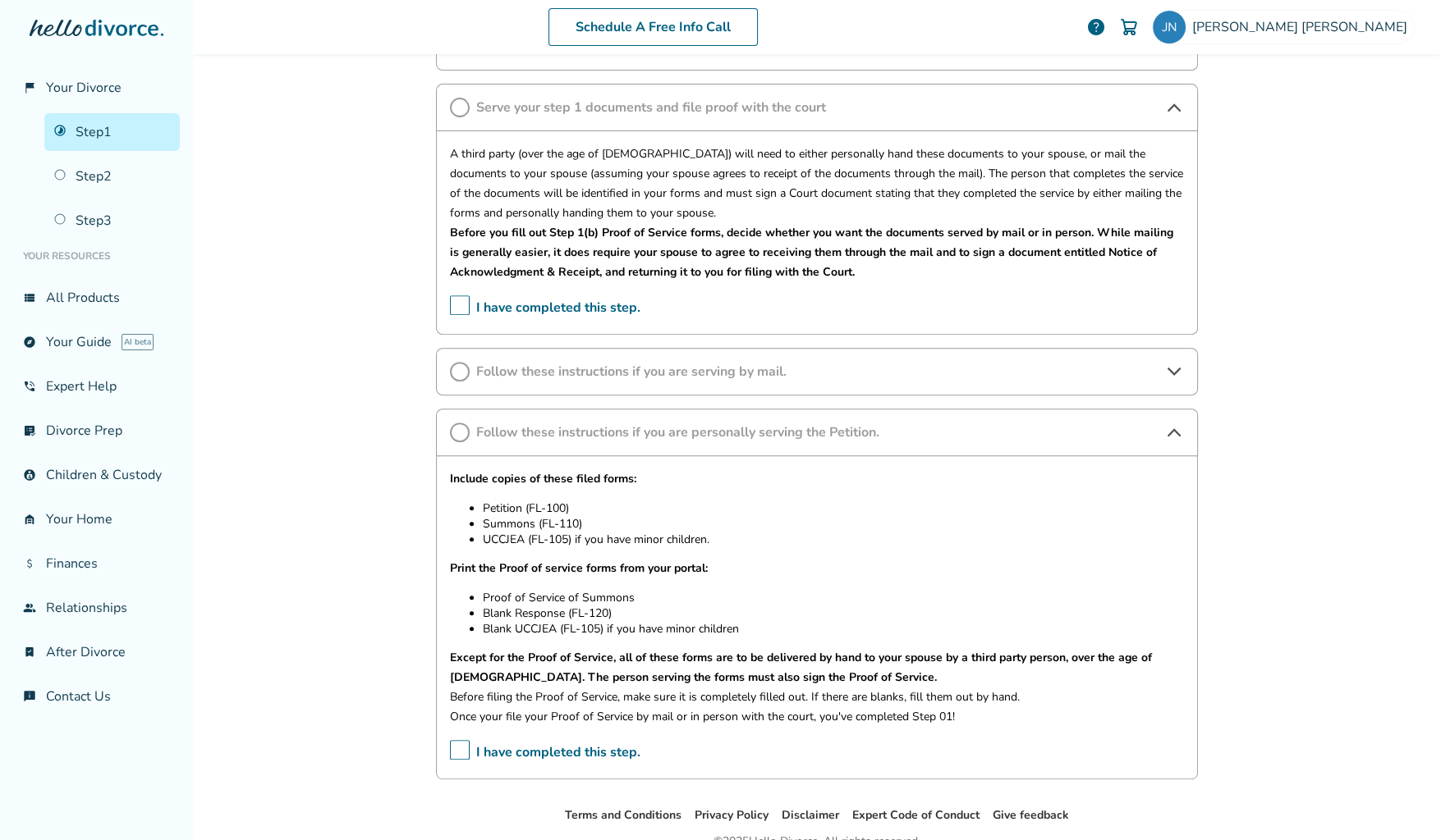
scroll to position [934, 0]
click at [715, 370] on span "Follow these instructions if you are serving by mail." at bounding box center [817, 370] width 681 height 18
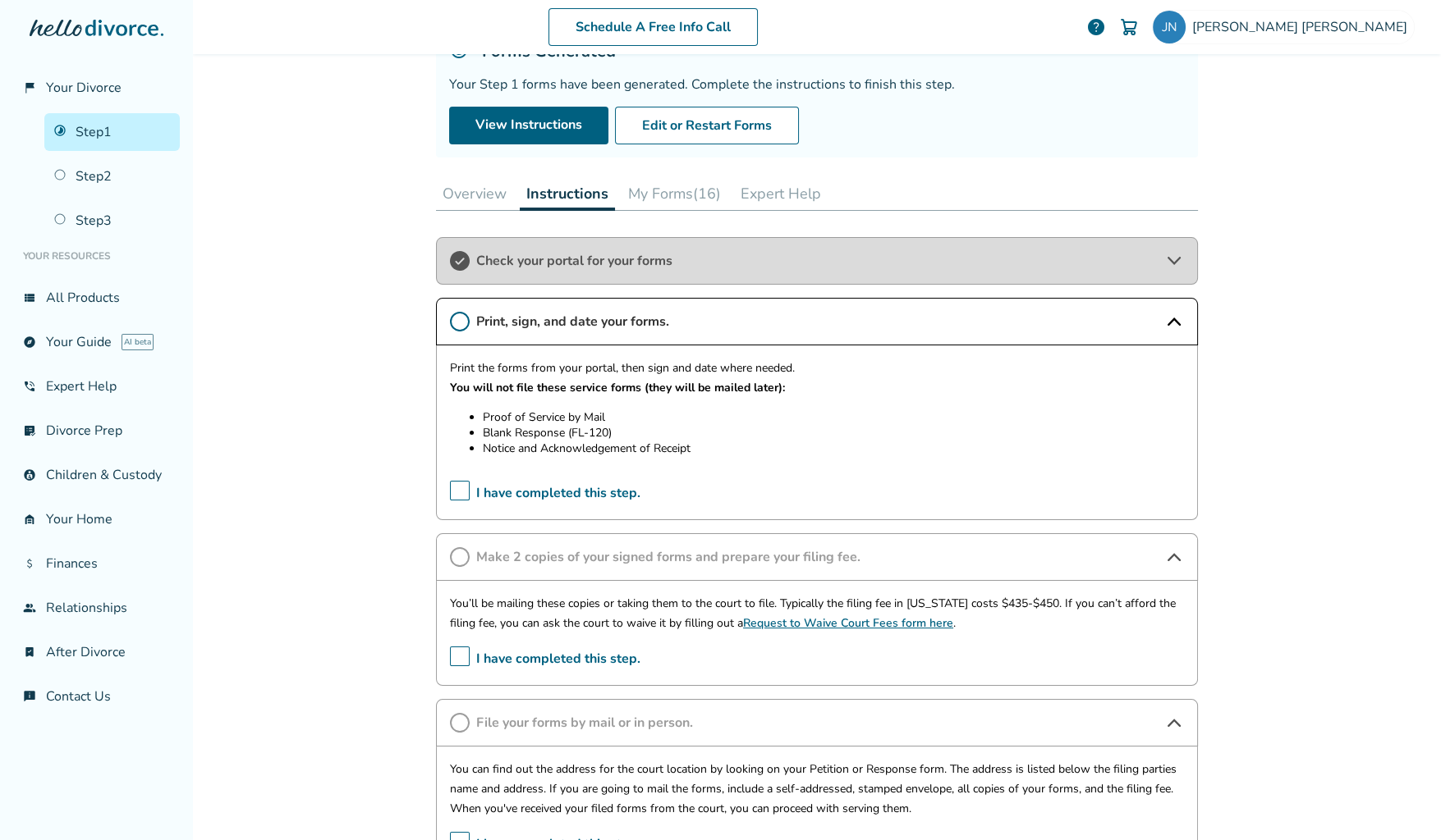
scroll to position [0, 0]
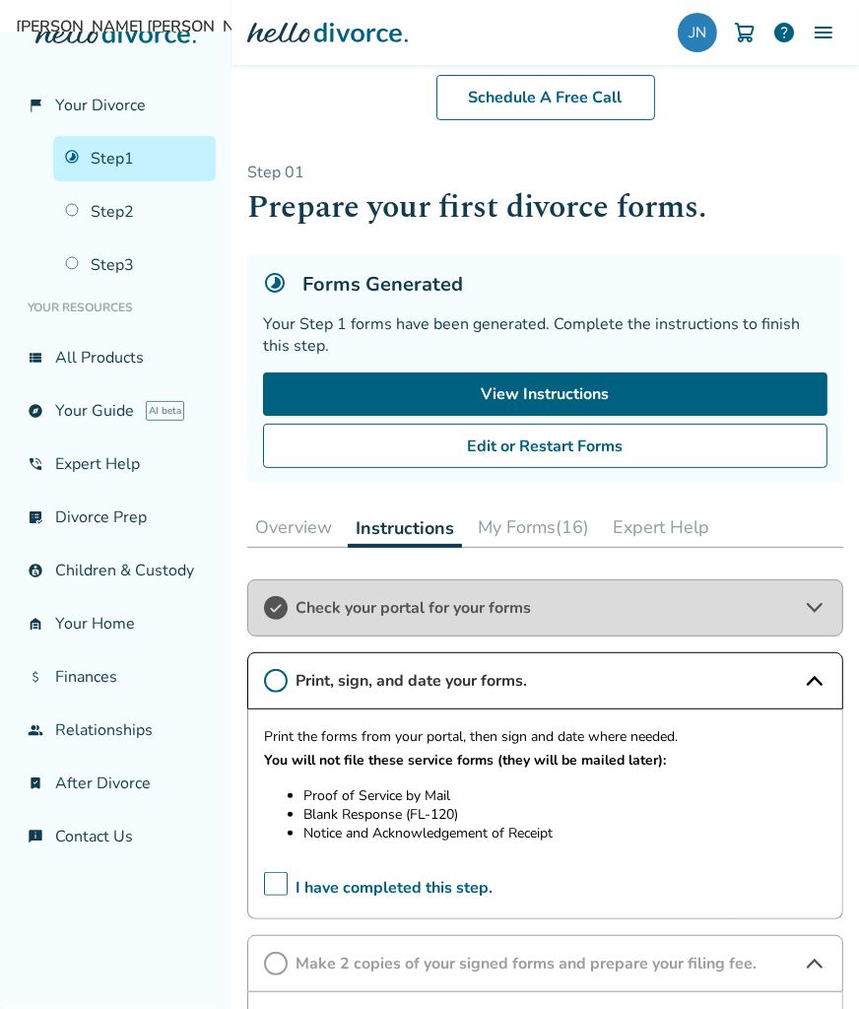
click at [284, 881] on span "I have completed this step." at bounding box center [378, 887] width 229 height 31
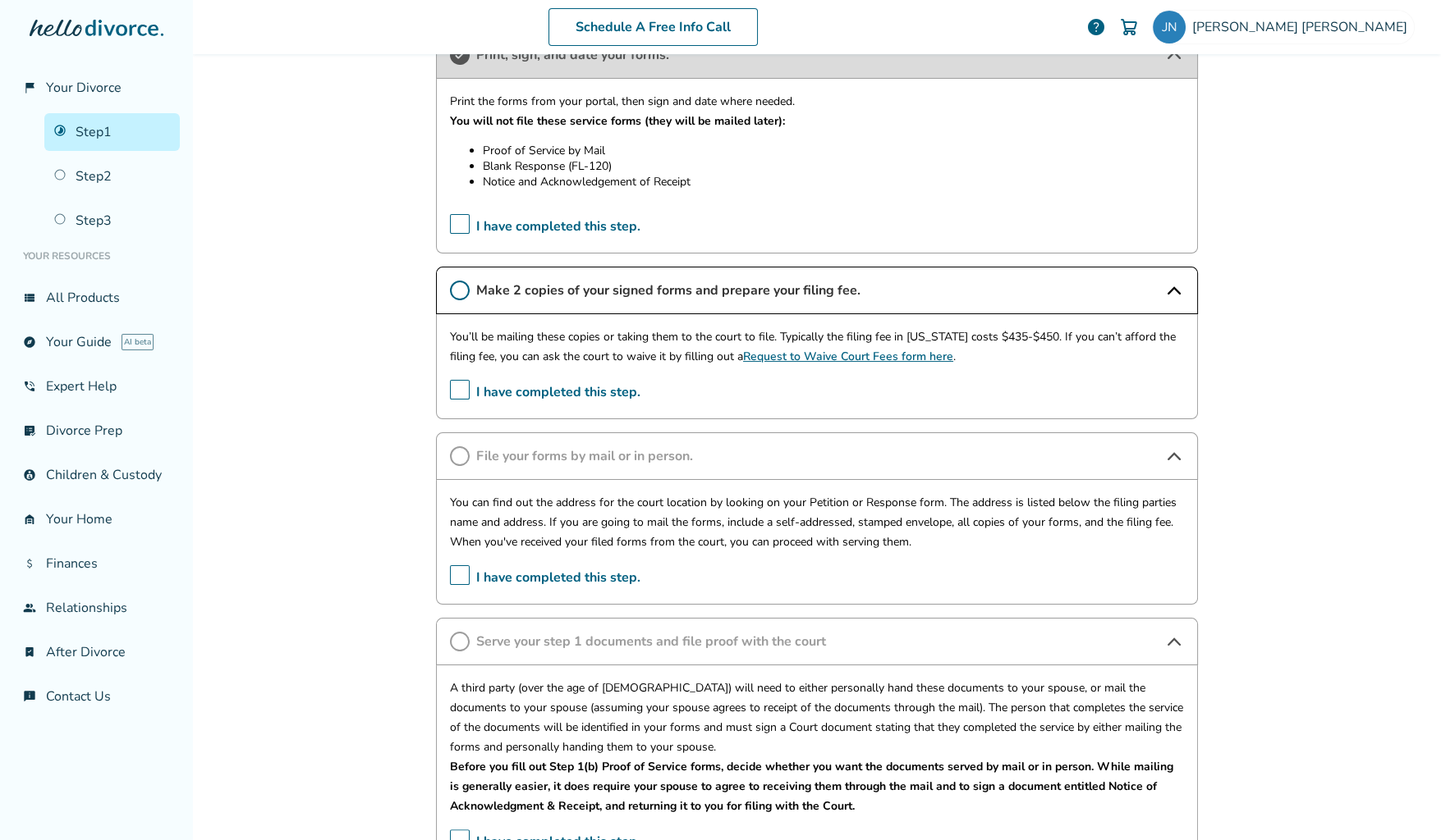
scroll to position [404, 0]
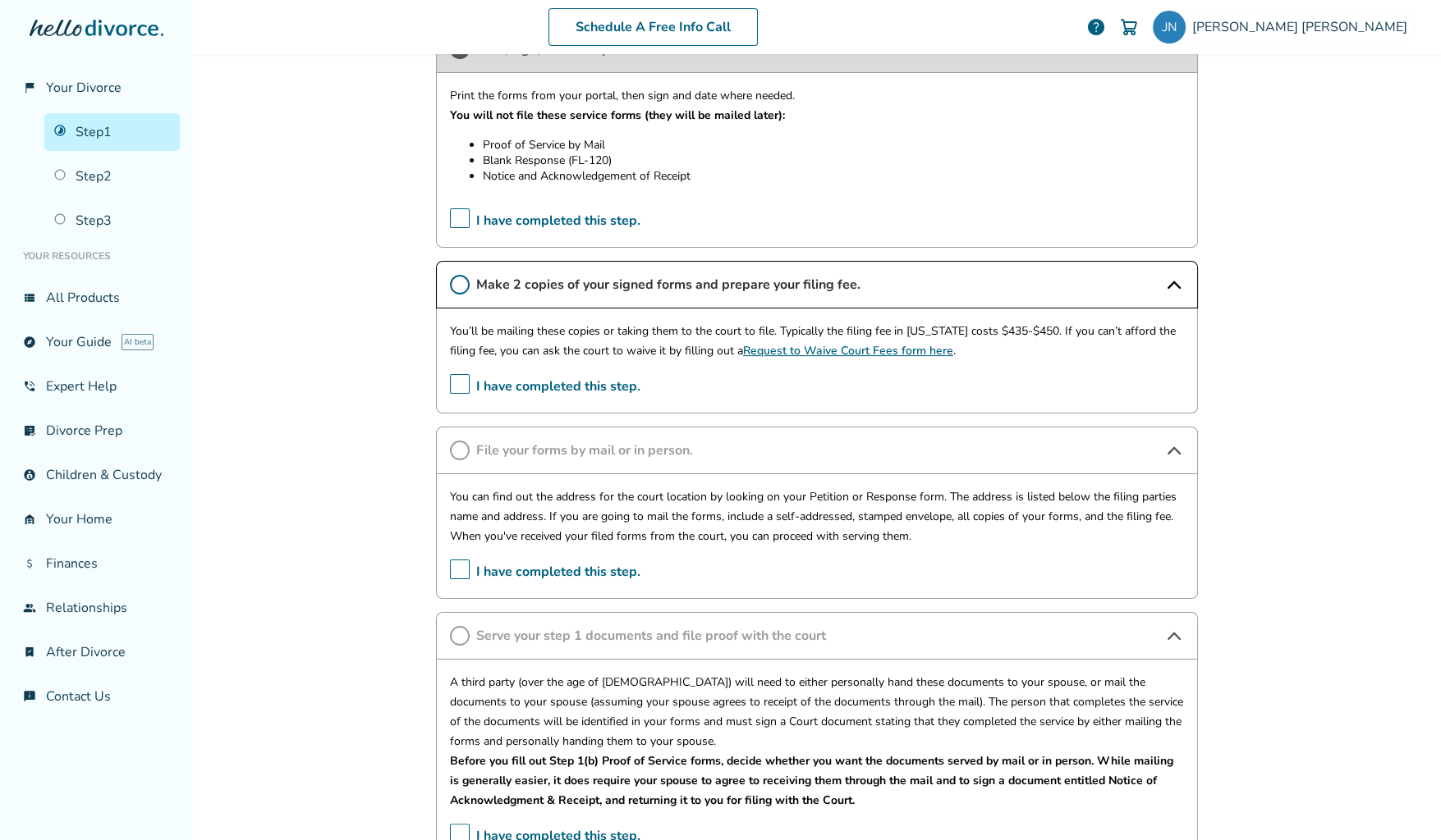
click at [1197, 597] on div "Step 0 1 Prepare your first divorce forms. Forms Generated Your Step 1 forms ha…" at bounding box center [817, 691] width 788 height 2081
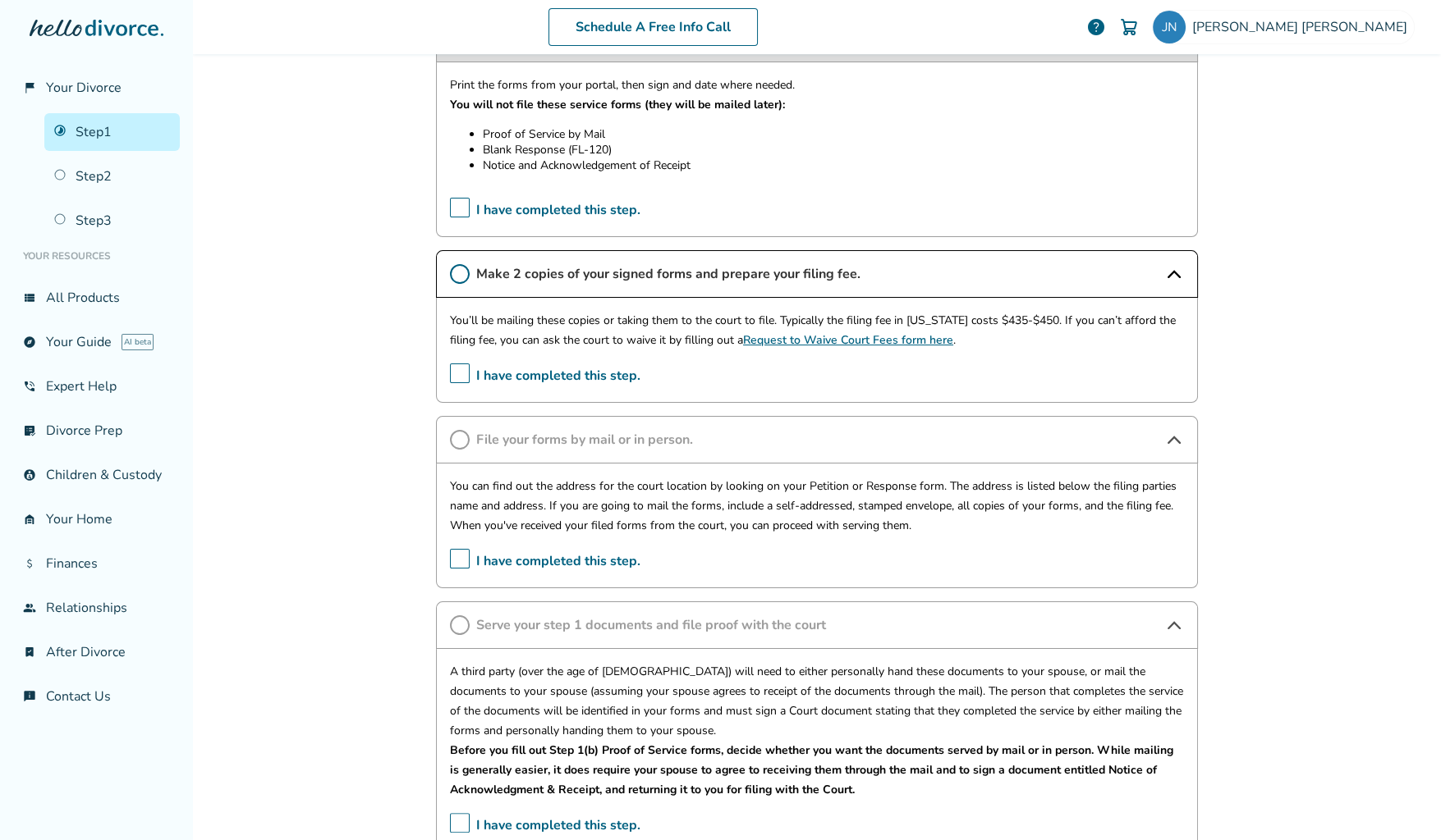
scroll to position [0, 0]
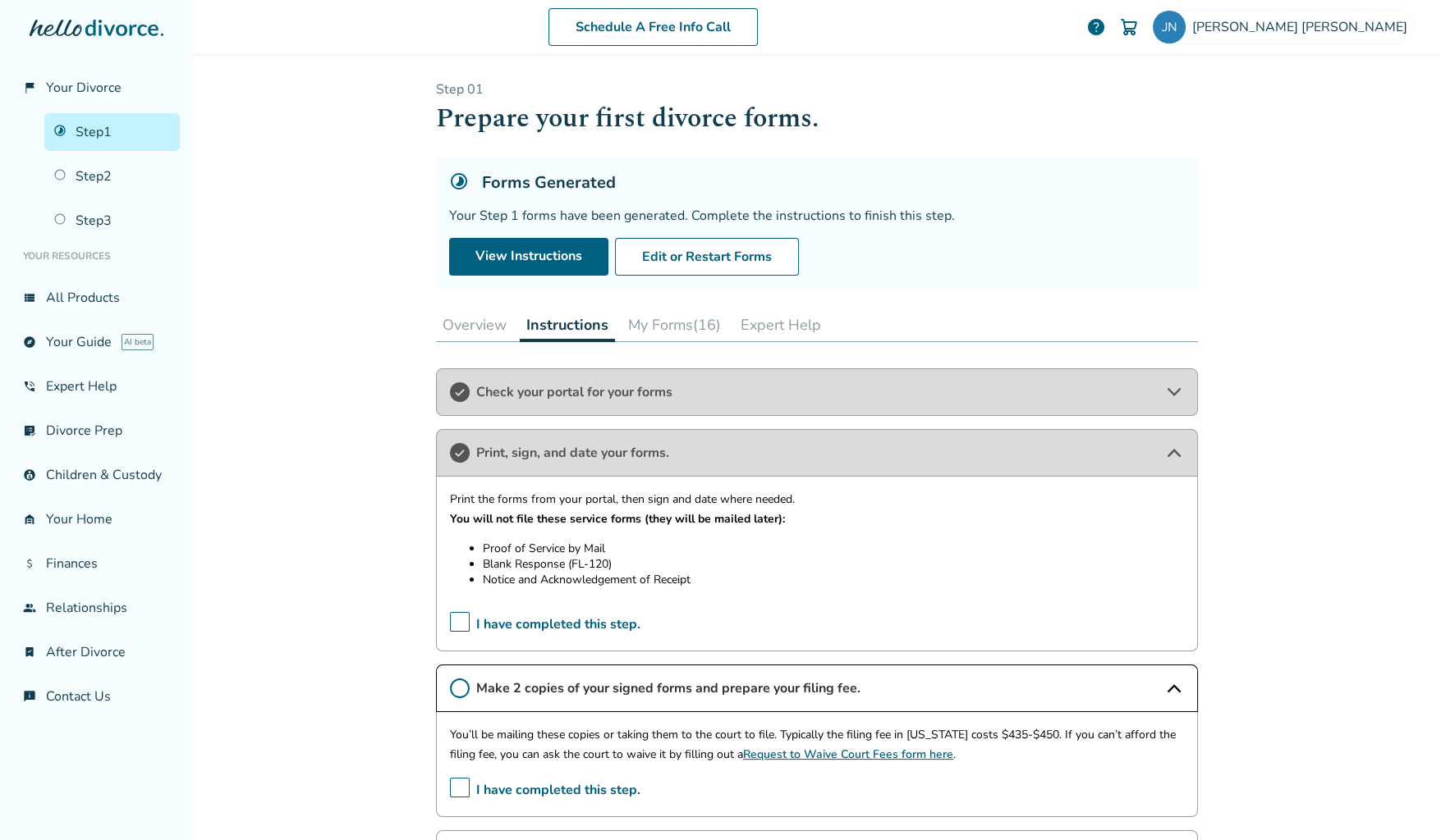
click at [662, 323] on button "My Forms (16)" at bounding box center [674, 325] width 106 height 32
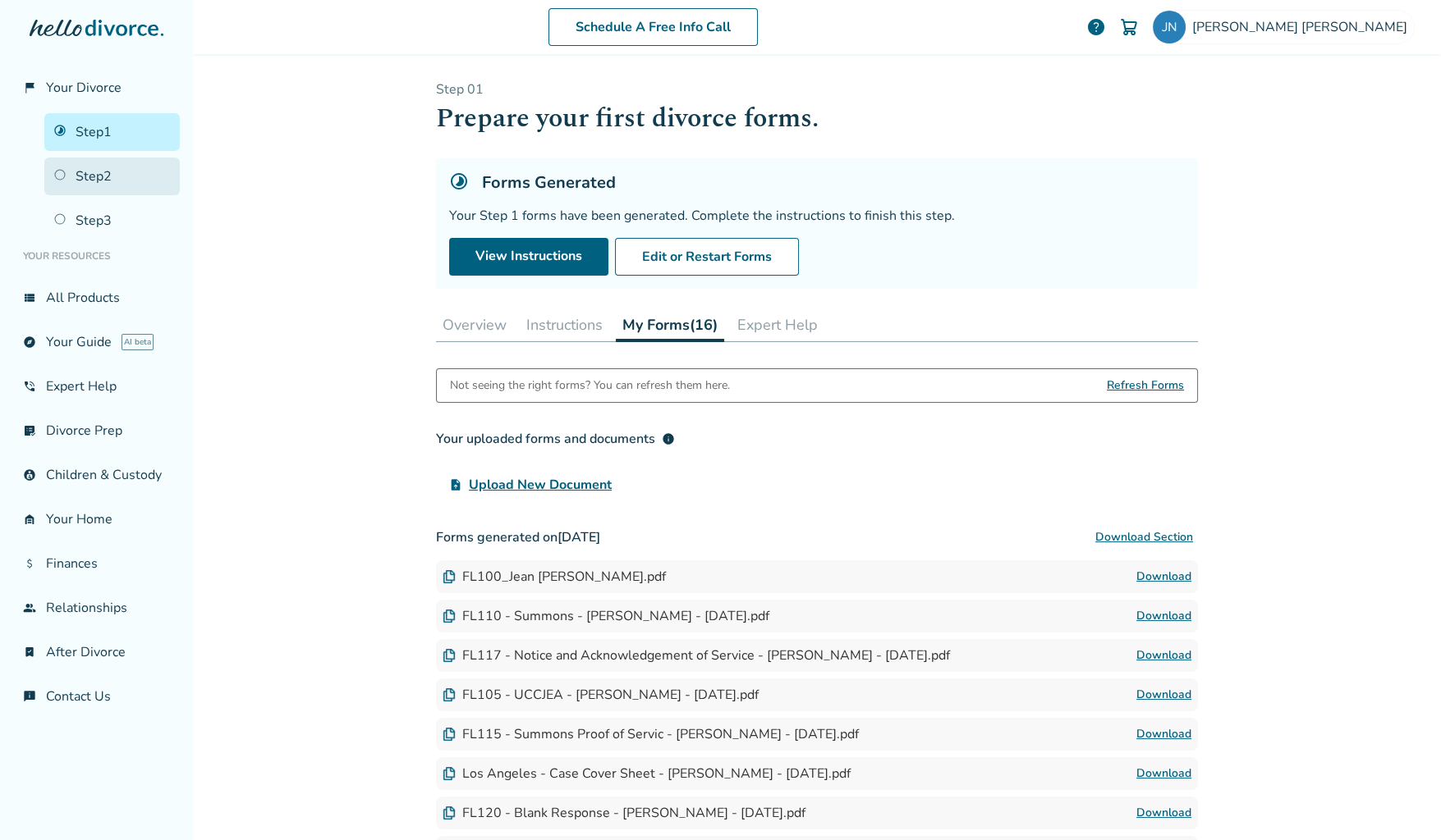
click at [113, 166] on link "Step 2" at bounding box center [112, 176] width 136 height 37
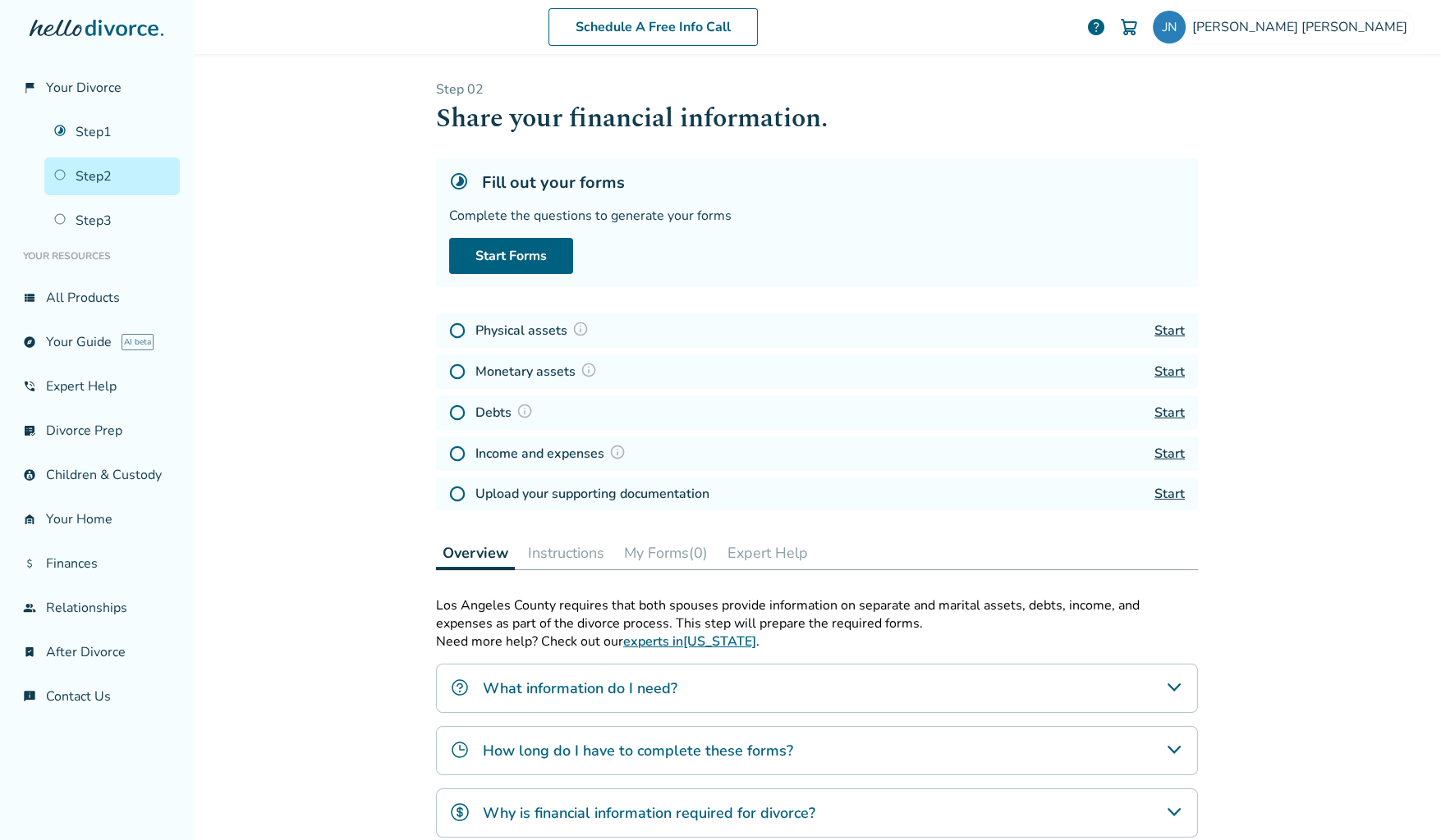
click at [1169, 323] on link "Start" at bounding box center [1169, 331] width 30 height 18
